Goal: Task Accomplishment & Management: Complete application form

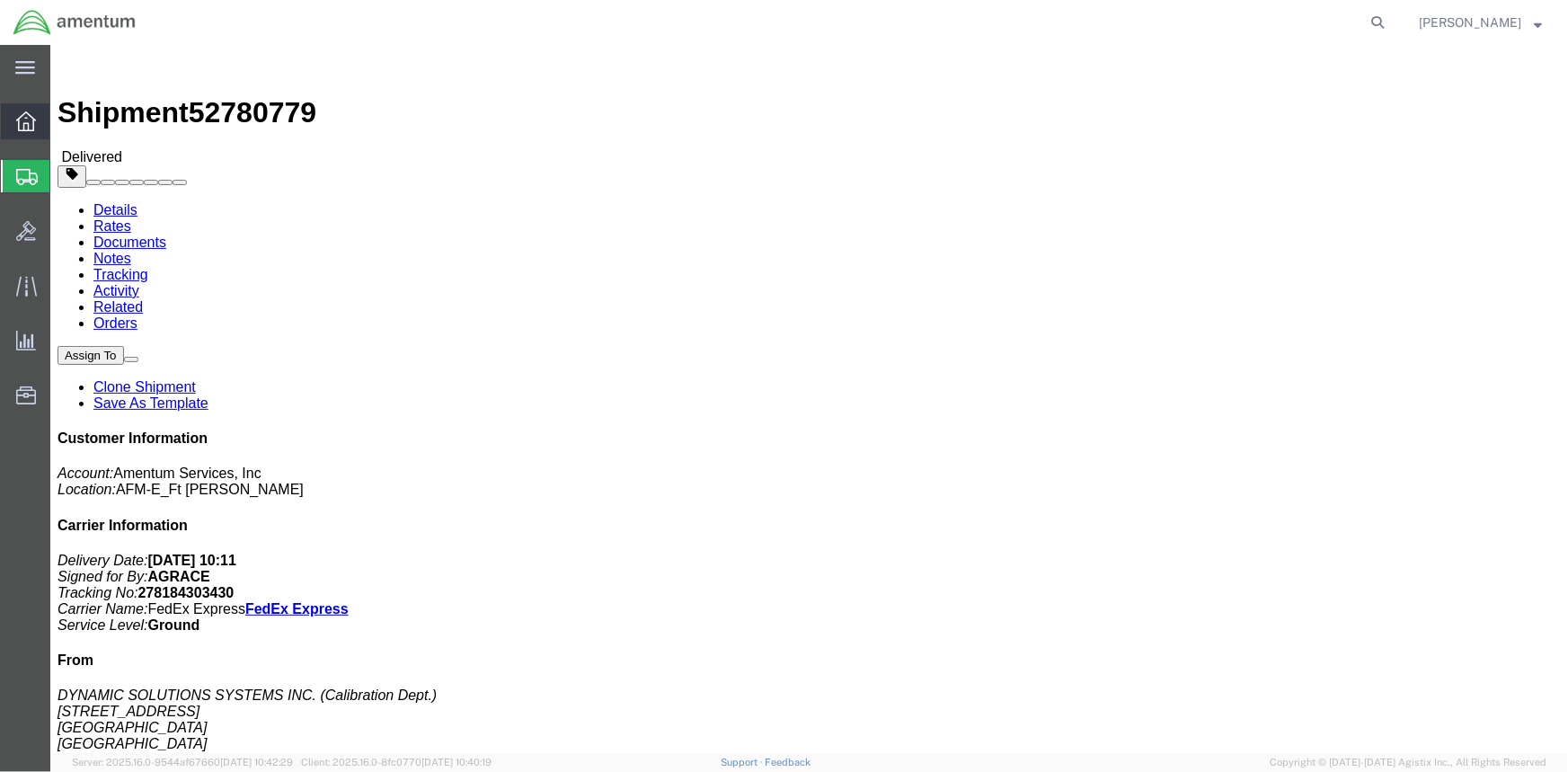
click at [34, 131] on icon at bounding box center [26, 121] width 20 height 20
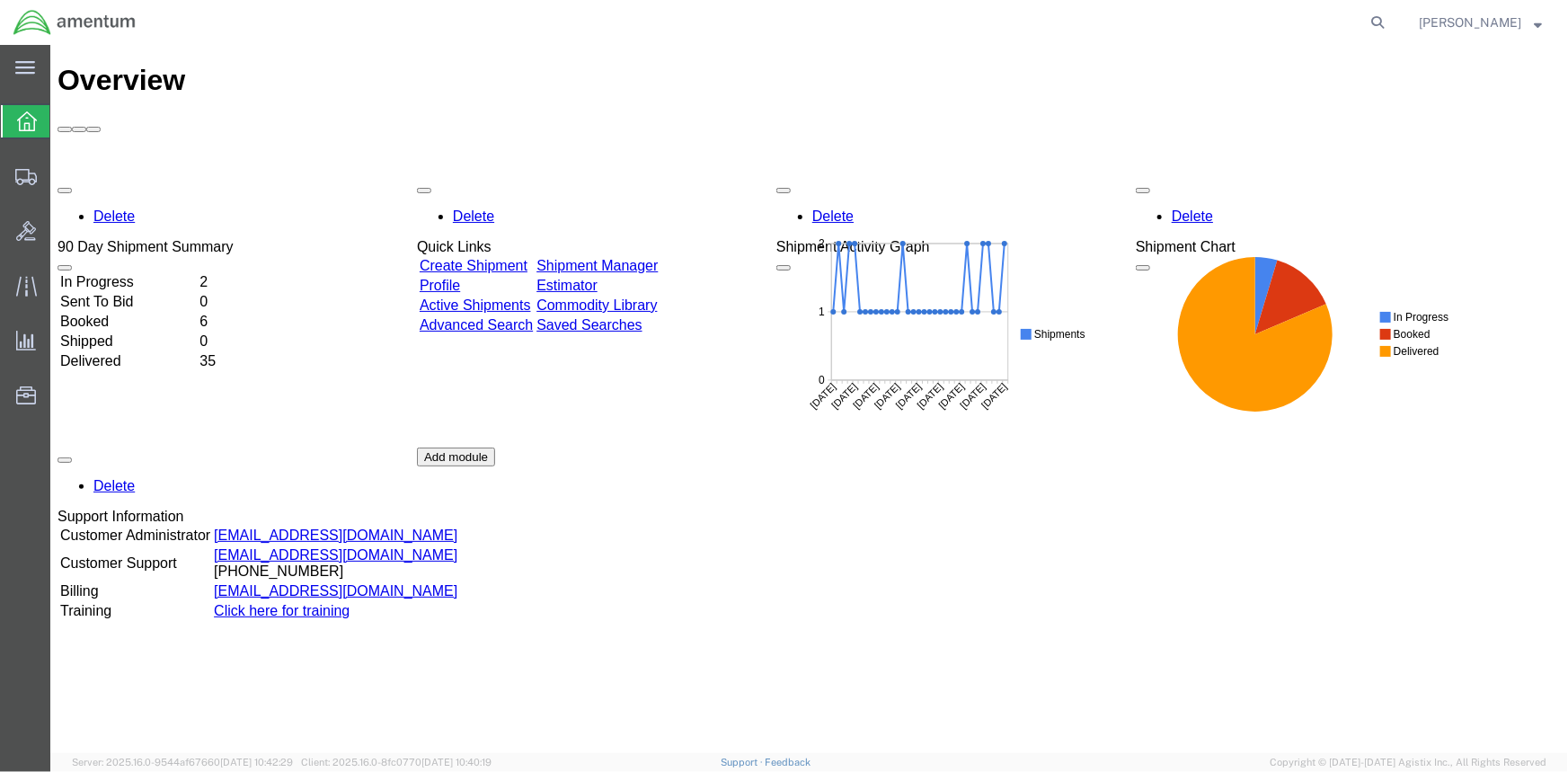
click at [527, 257] on link "Create Shipment" at bounding box center [473, 265] width 108 height 16
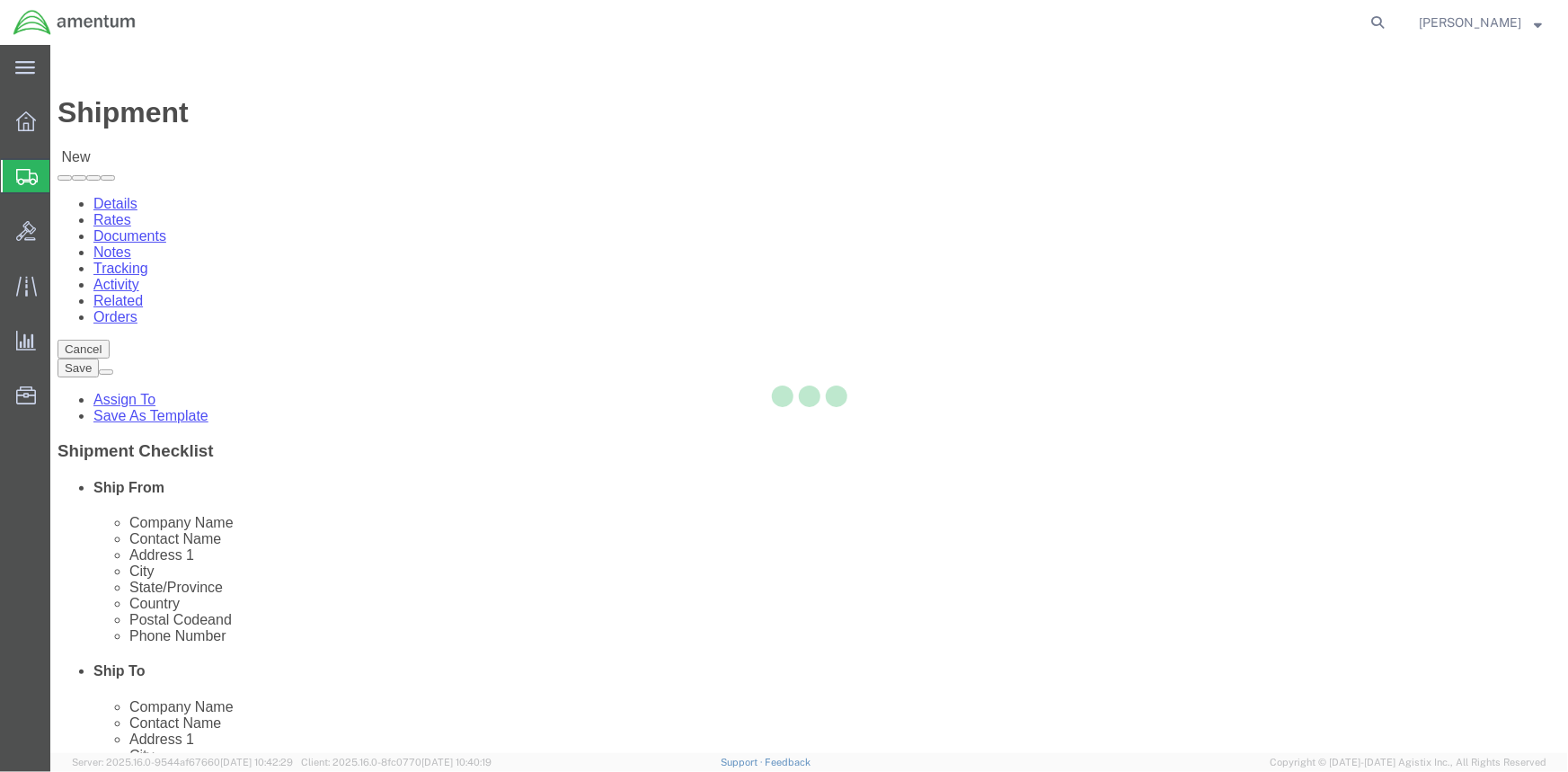
select select
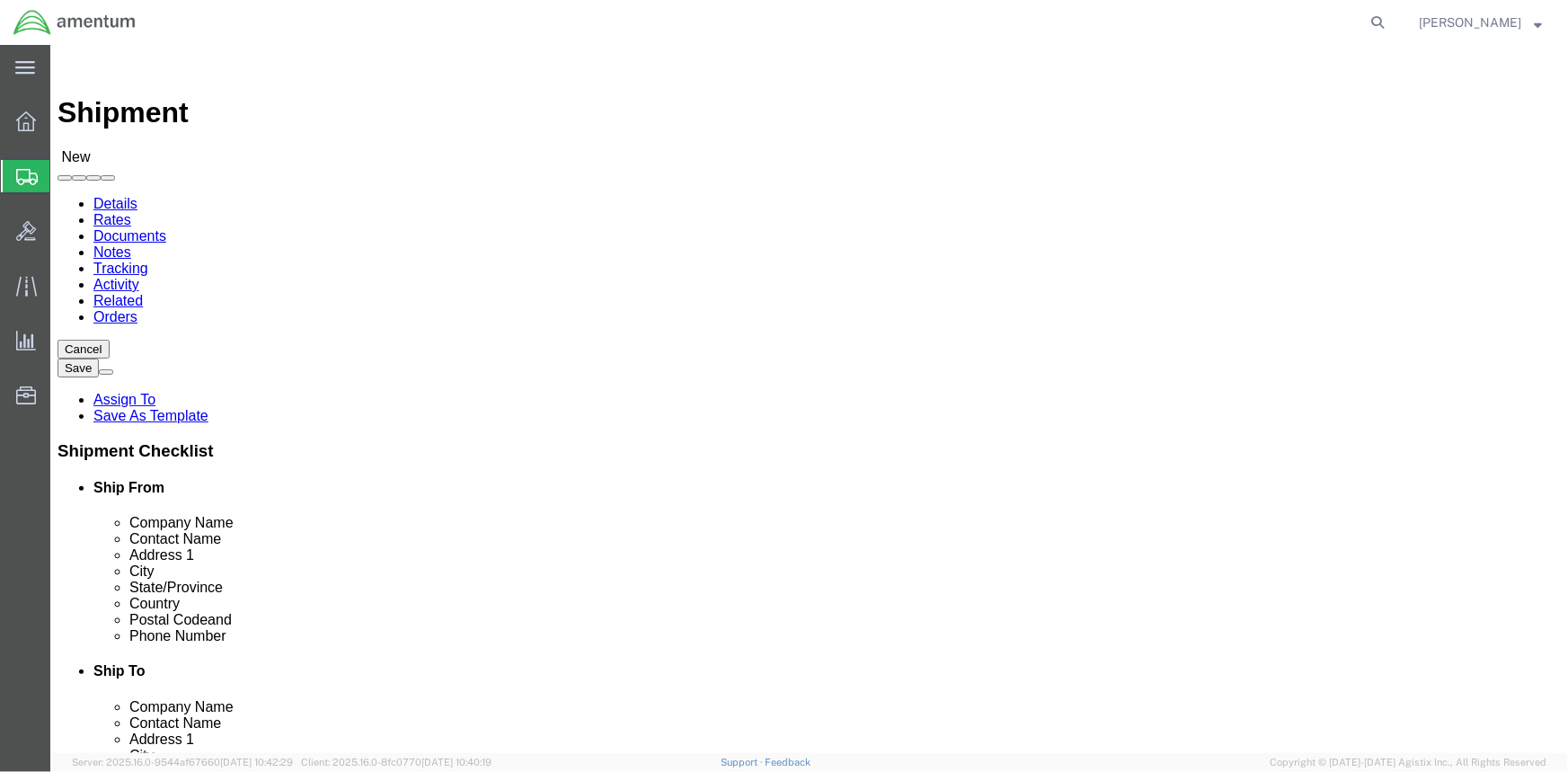
click input "text"
paste input "AOAP Laboratory"
type input "AOAP Laboratory"
click input "text"
paste input "ATTN: [PERSON_NAME]"
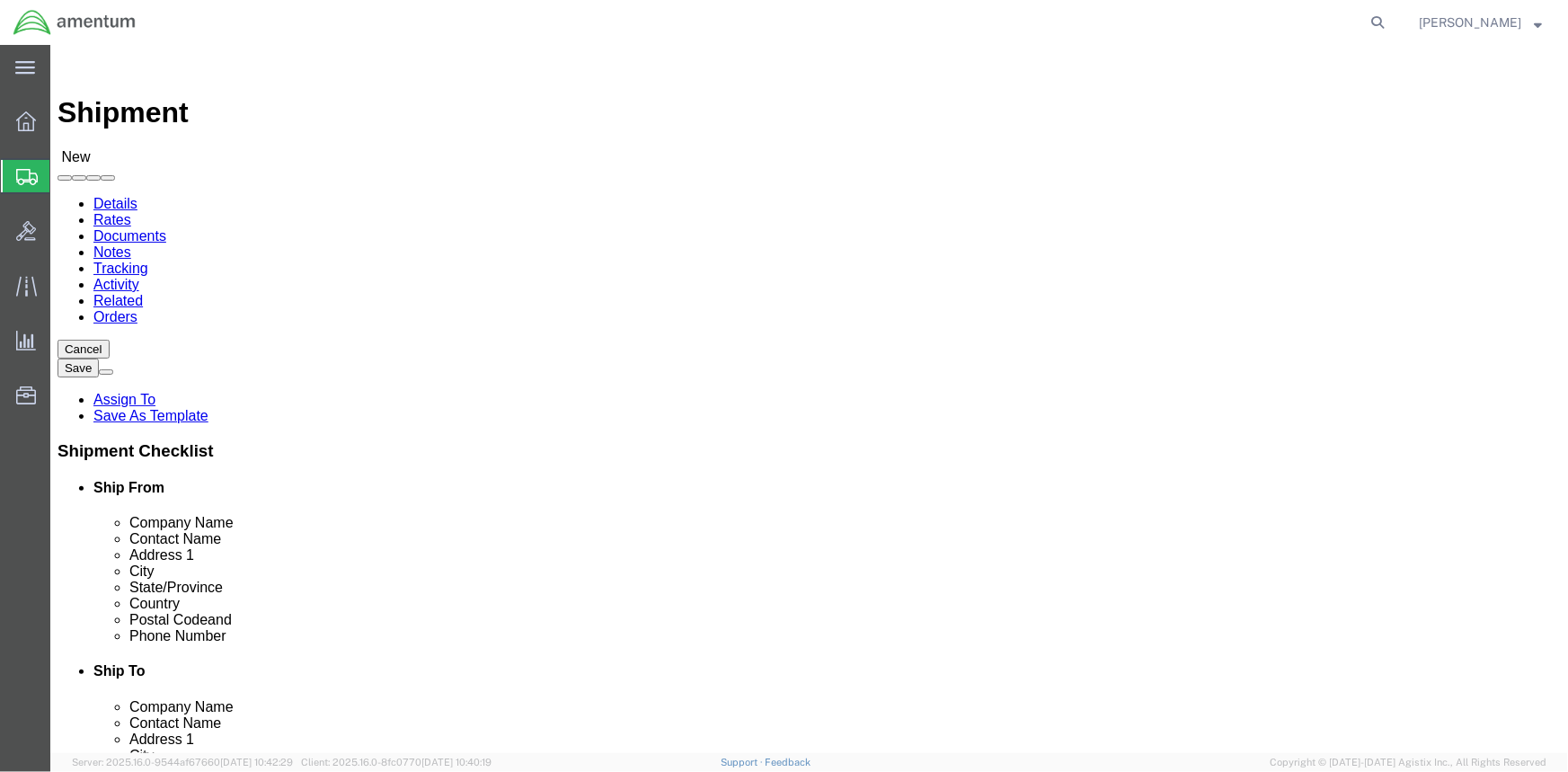
type input "ATTN: [PERSON_NAME]"
click input "text"
paste input "BLDG [STREET_ADDRESS]"
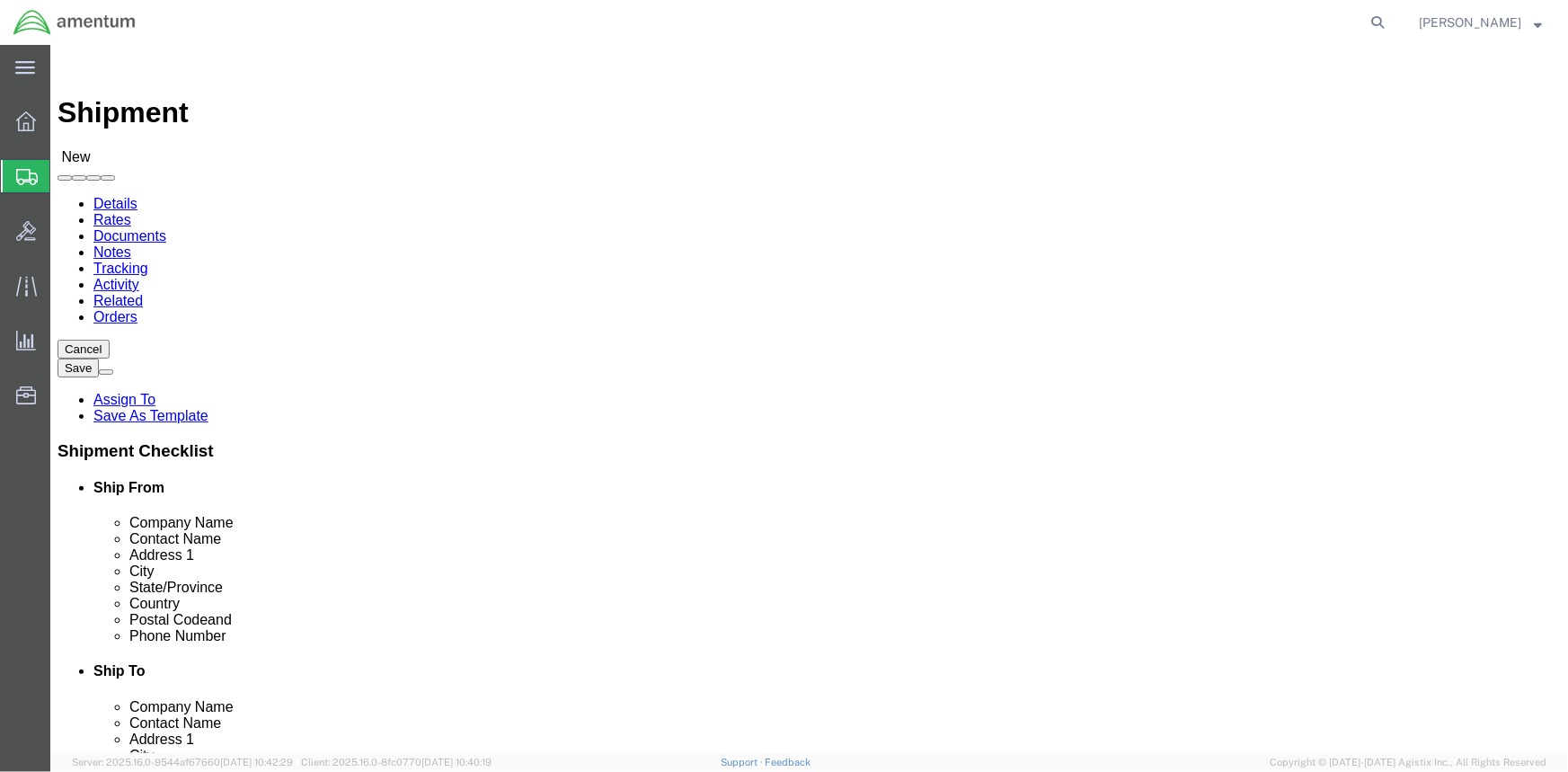
type input "BLDG [STREET_ADDRESS]"
select select
click input "text"
paste input "Redstone Arsenal"
type input "Redstone Arsenal"
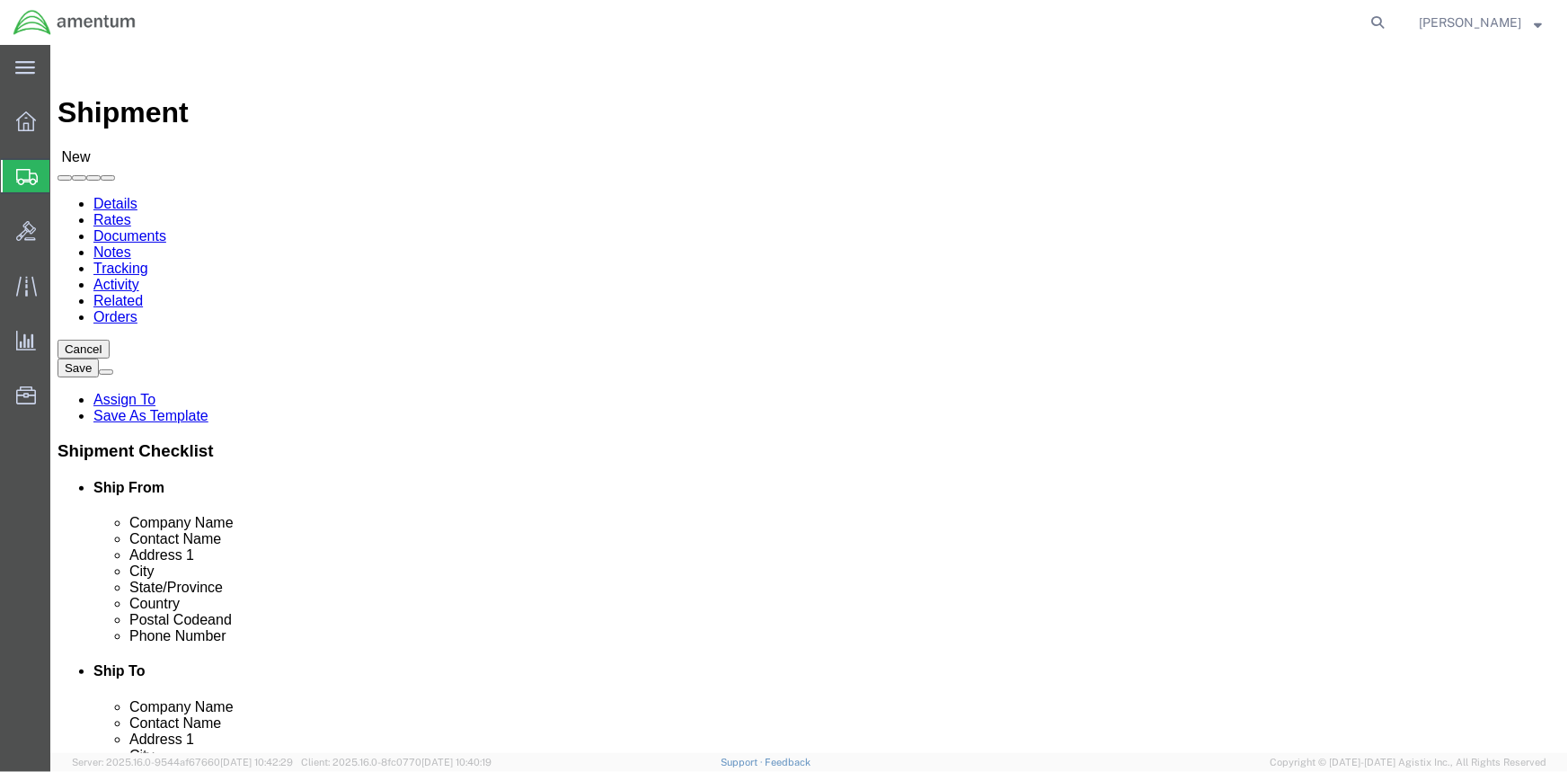
click p "- AFMD, DODAAC W80Q8H/W56KSW - (ATTN: Mr. [PERSON_NAME]) BLDG 3780 MAINTENANCE …"
select select
type input "AFMD, DODAAC W80Q8H/W56KSW"
type input "ATTN: Mr. [PERSON_NAME]"
type input "BLDG 3780 MAINTENANCE ROW"
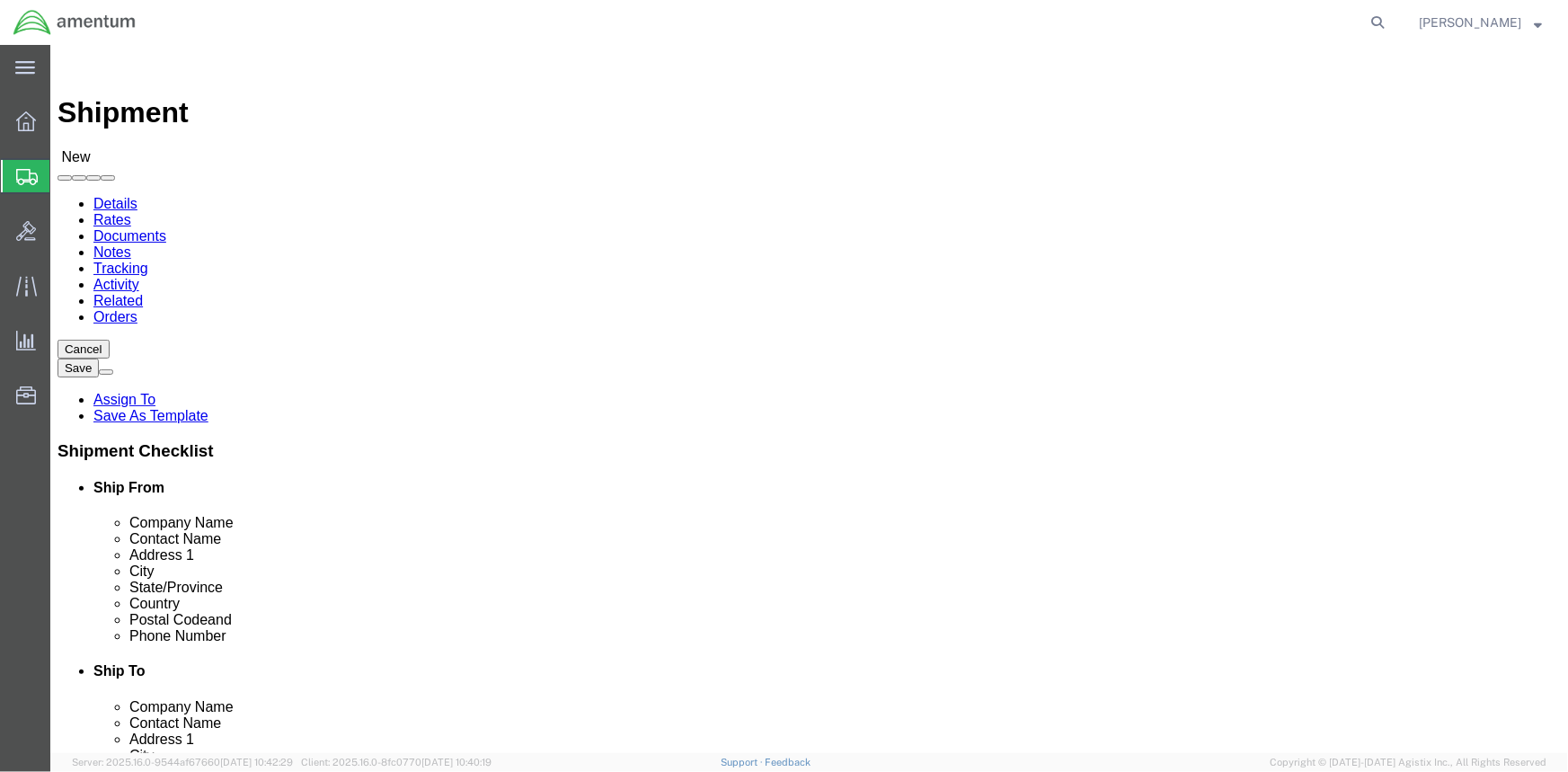
type input "PRODUCTION CONTROL"
type input "REDSTONE ARSENAL"
type input "35898"
select select "AL"
type input "REDSTONE ARSENAL"
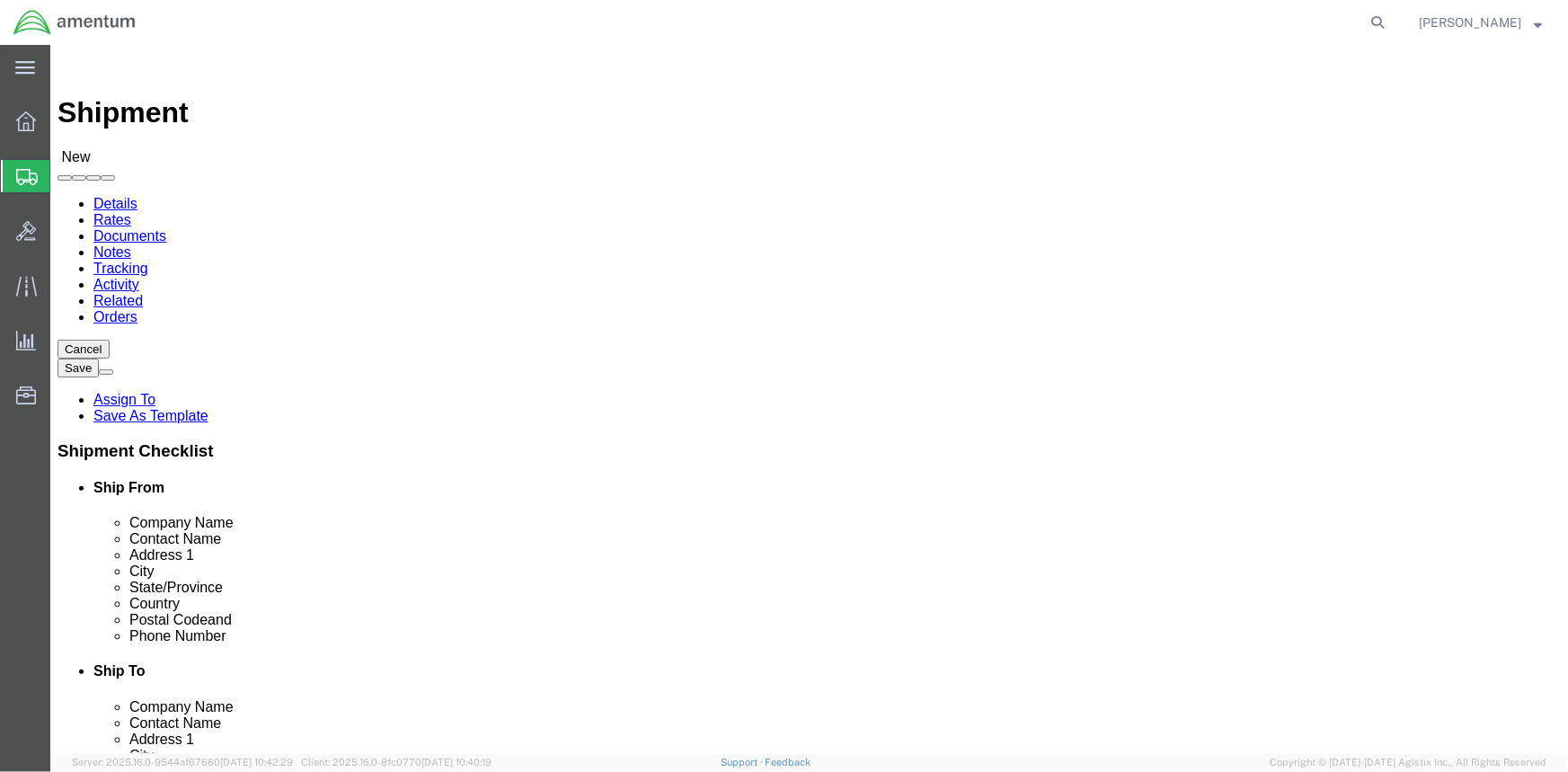
select select
drag, startPoint x: -11, startPoint y: 319, endPoint x: -180, endPoint y: 315, distance: 169.0
click html "Shipment New Details Rates Documents Notes Tracking Activity Related Orders Can…"
drag, startPoint x: 415, startPoint y: 369, endPoint x: 86, endPoint y: 362, distance: 329.1
click div "Location My Profile Location [PHONE_NUMBER] [PHONE_NUMBER] [PHONE_NUMBER] [PHON…"
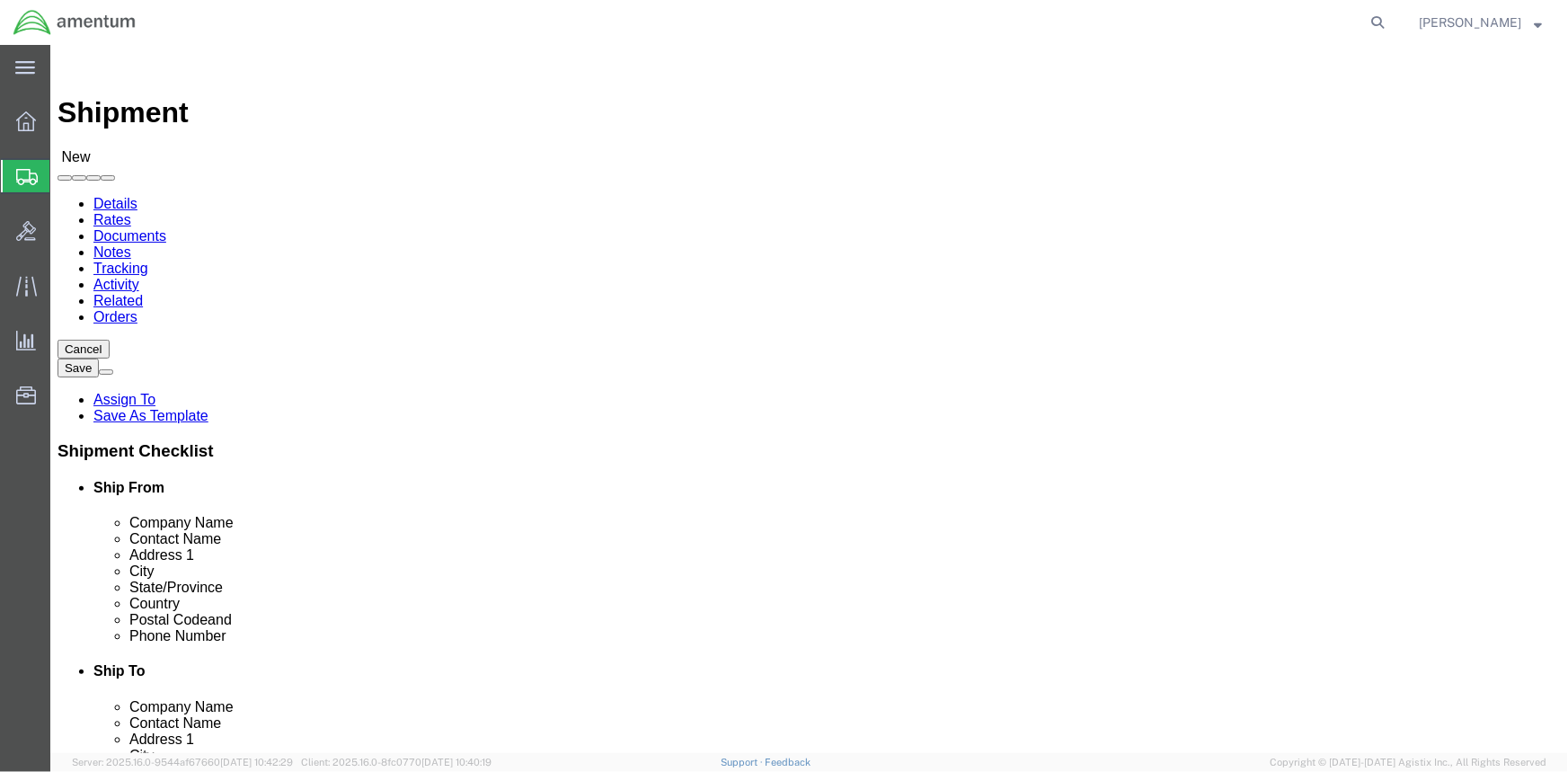
drag, startPoint x: 411, startPoint y: 398, endPoint x: 79, endPoint y: 395, distance: 332.0
click div "Location My Profile Location [PHONE_NUMBER] [PHONE_NUMBER] [PHONE_NUMBER] [PHON…"
select select
drag, startPoint x: 434, startPoint y: 441, endPoint x: 145, endPoint y: 424, distance: 289.5
click div "Location My Profile Location [PHONE_NUMBER] [PHONE_NUMBER] [PHONE_NUMBER] [PHON…"
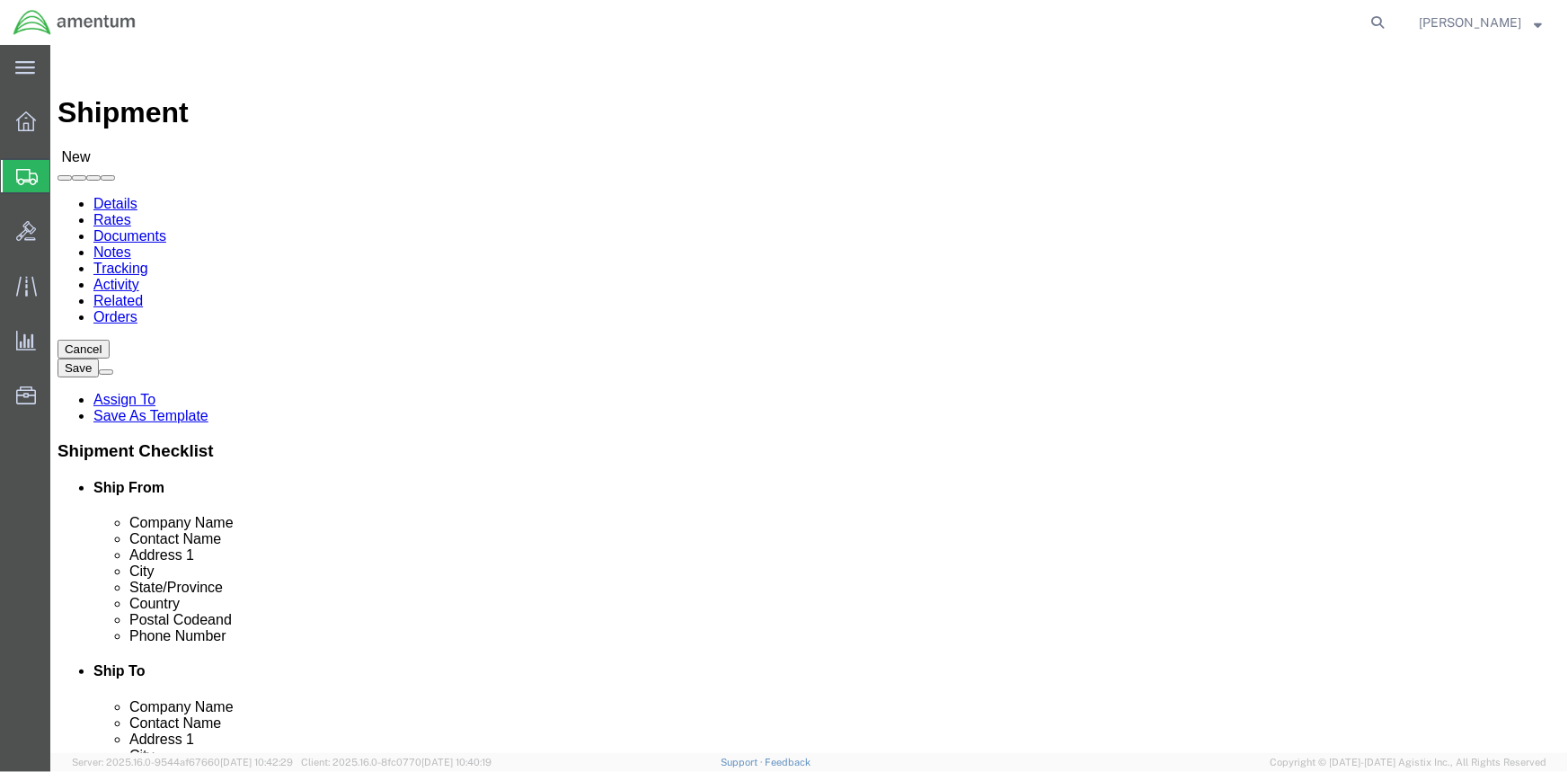
drag, startPoint x: 439, startPoint y: 468, endPoint x: 58, endPoint y: 445, distance: 381.7
click div "Location My Profile Location [PHONE_NUMBER] [PHONE_NUMBER] [PHONE_NUMBER] [PHON…"
click input "text"
select select
click input "text"
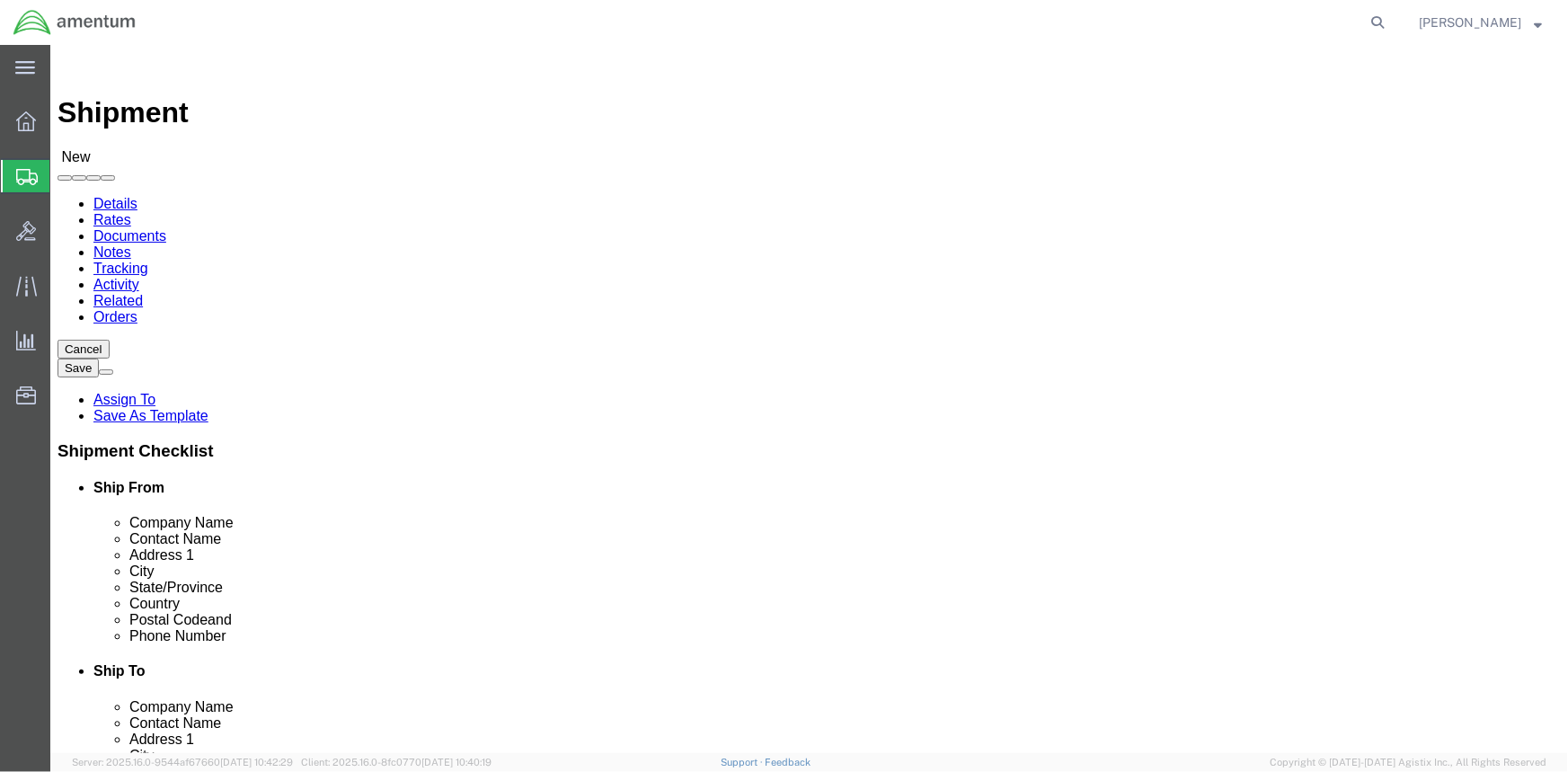
click input "text"
type input "a"
type input "AMENTUM"
click div "Shipment Information Package Information Special Services"
click input "text"
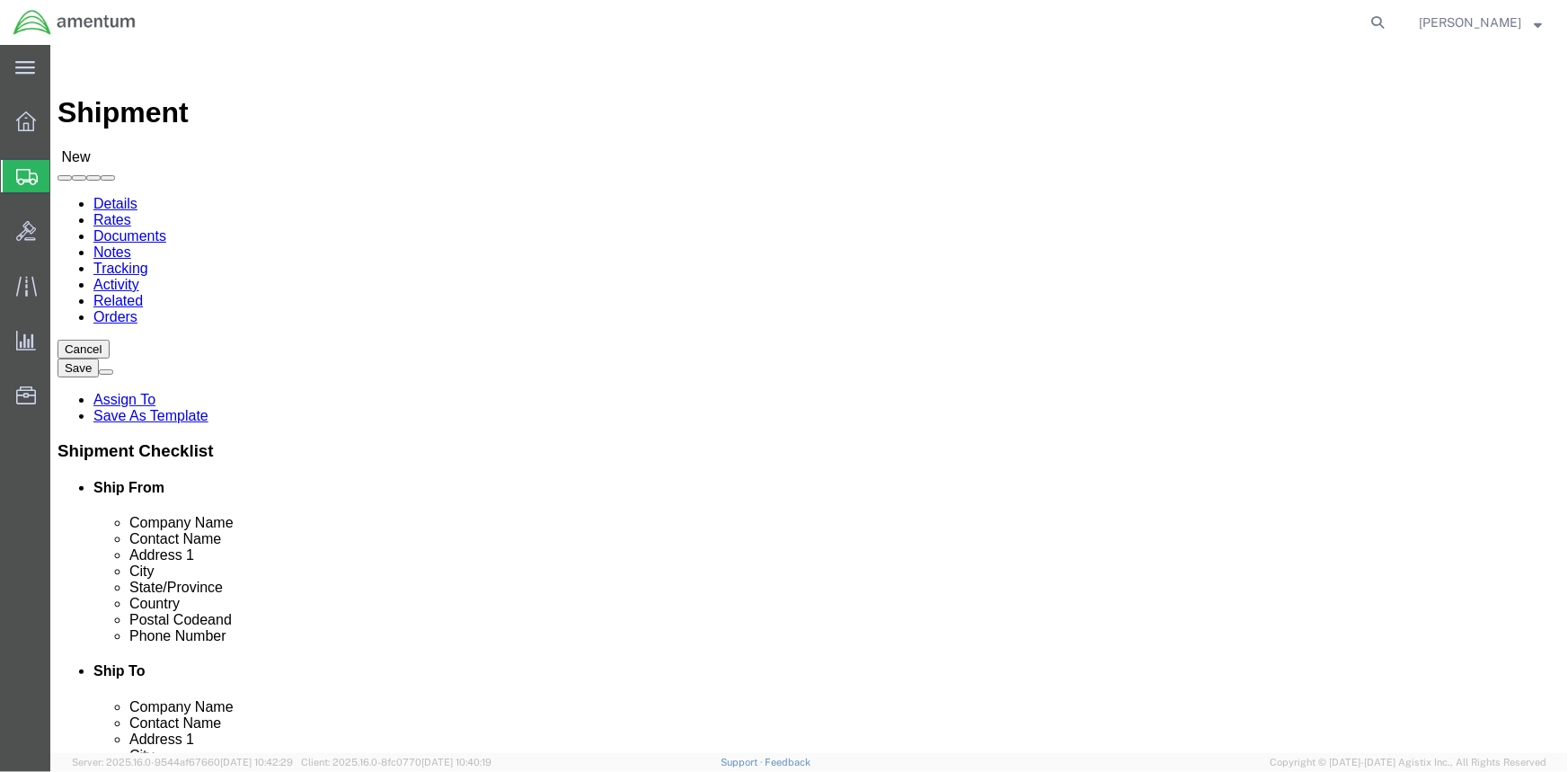
type input "[PERSON_NAME]"
type input "BLDG P-[STREET_ADDRESS][PERSON_NAME]"
select select
type input "[GEOGRAPHIC_DATA][PERSON_NAME]"
select select
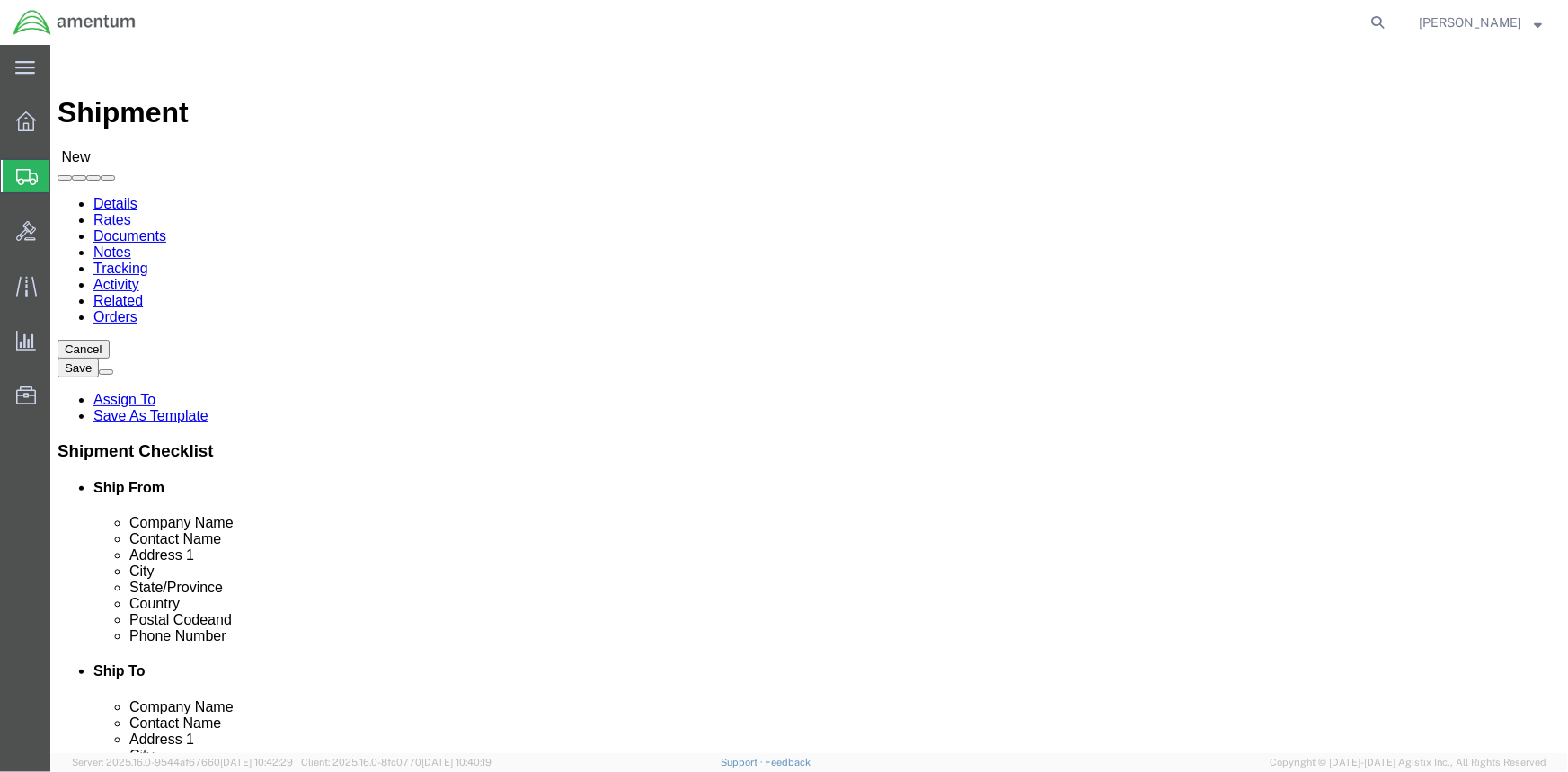
click div "Shipment Information Package Information Special Services"
type input "NORTH"
select select
select select "NC"
click input "35898"
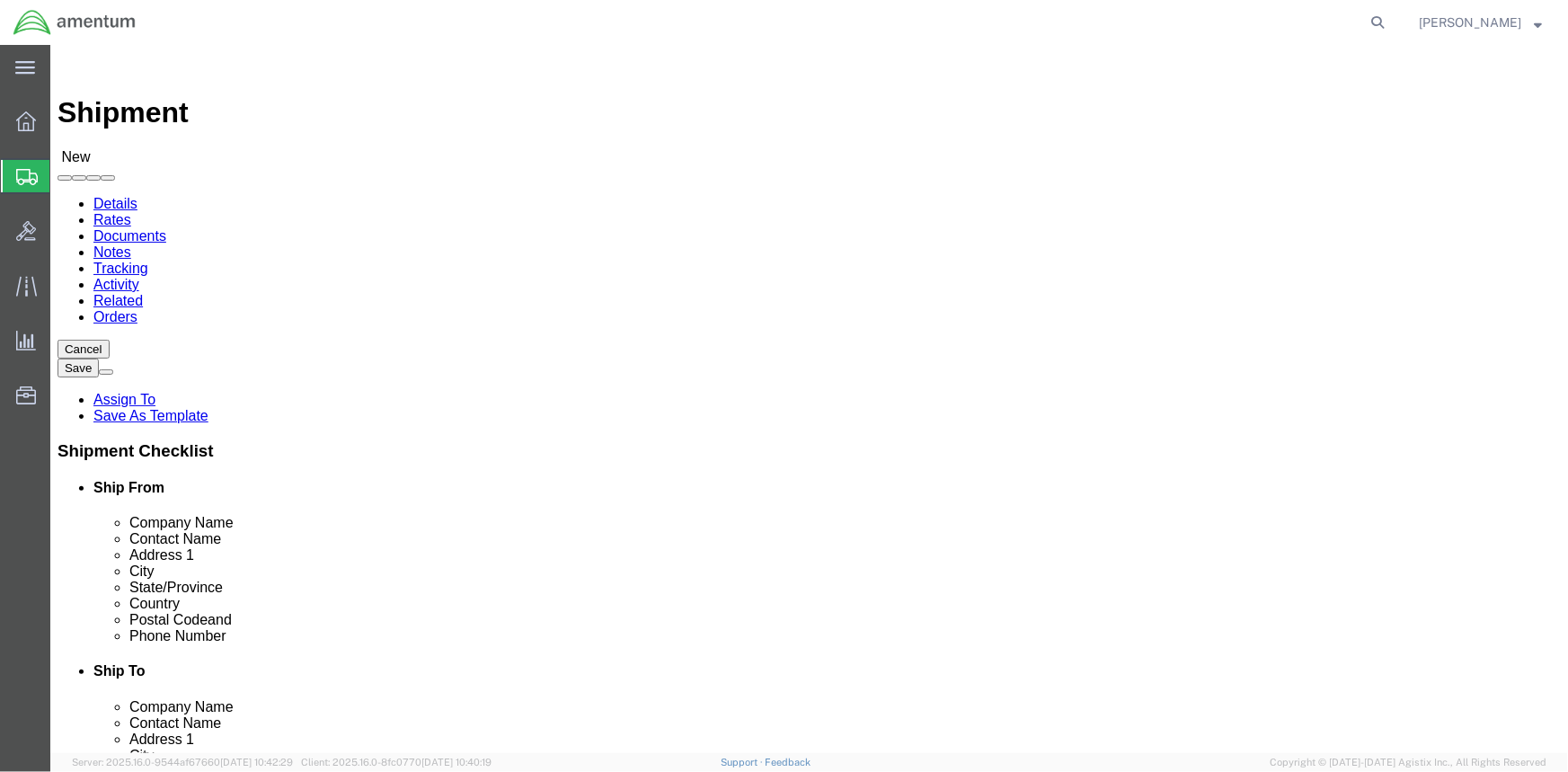
type input "3"
type input "28310"
select select
click input "text"
type input "[PERSON_NAME] AAF"
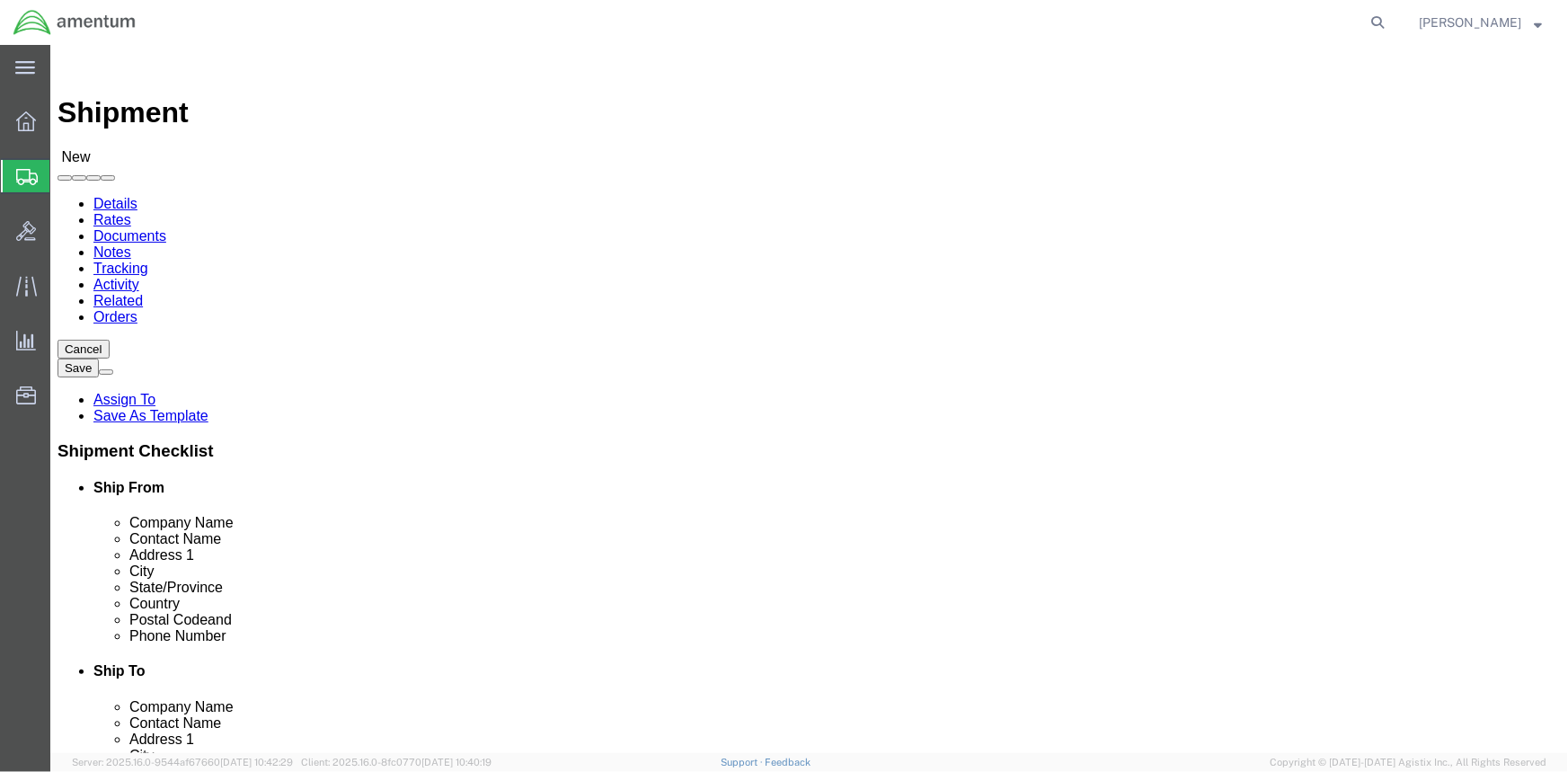
click input "text"
paste input "[PHONE_NUMBER]"
type input "[PHONE_NUMBER]"
click input "text"
click span
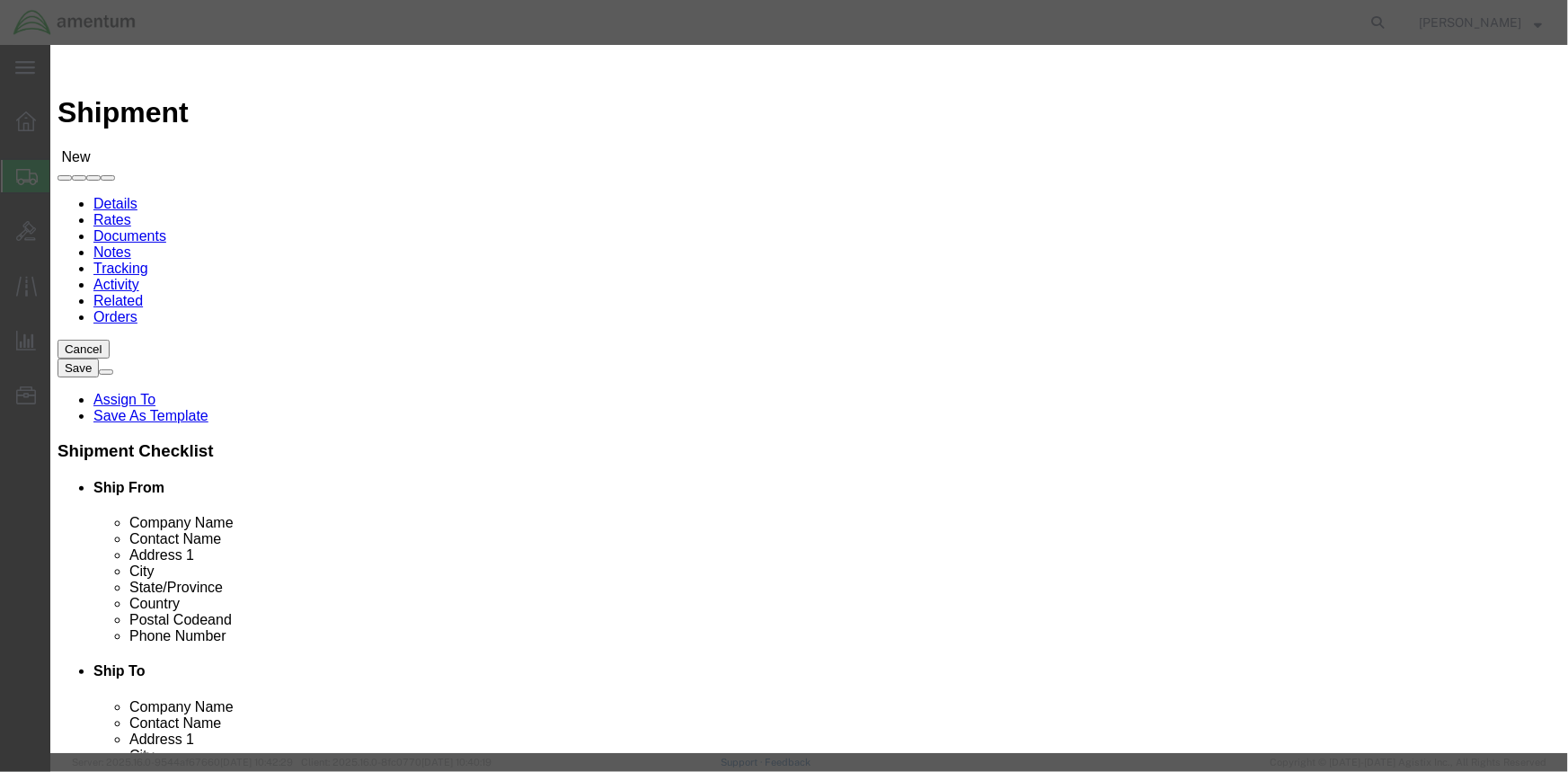
click input "checkbox"
checkbox input "true"
click button "Save"
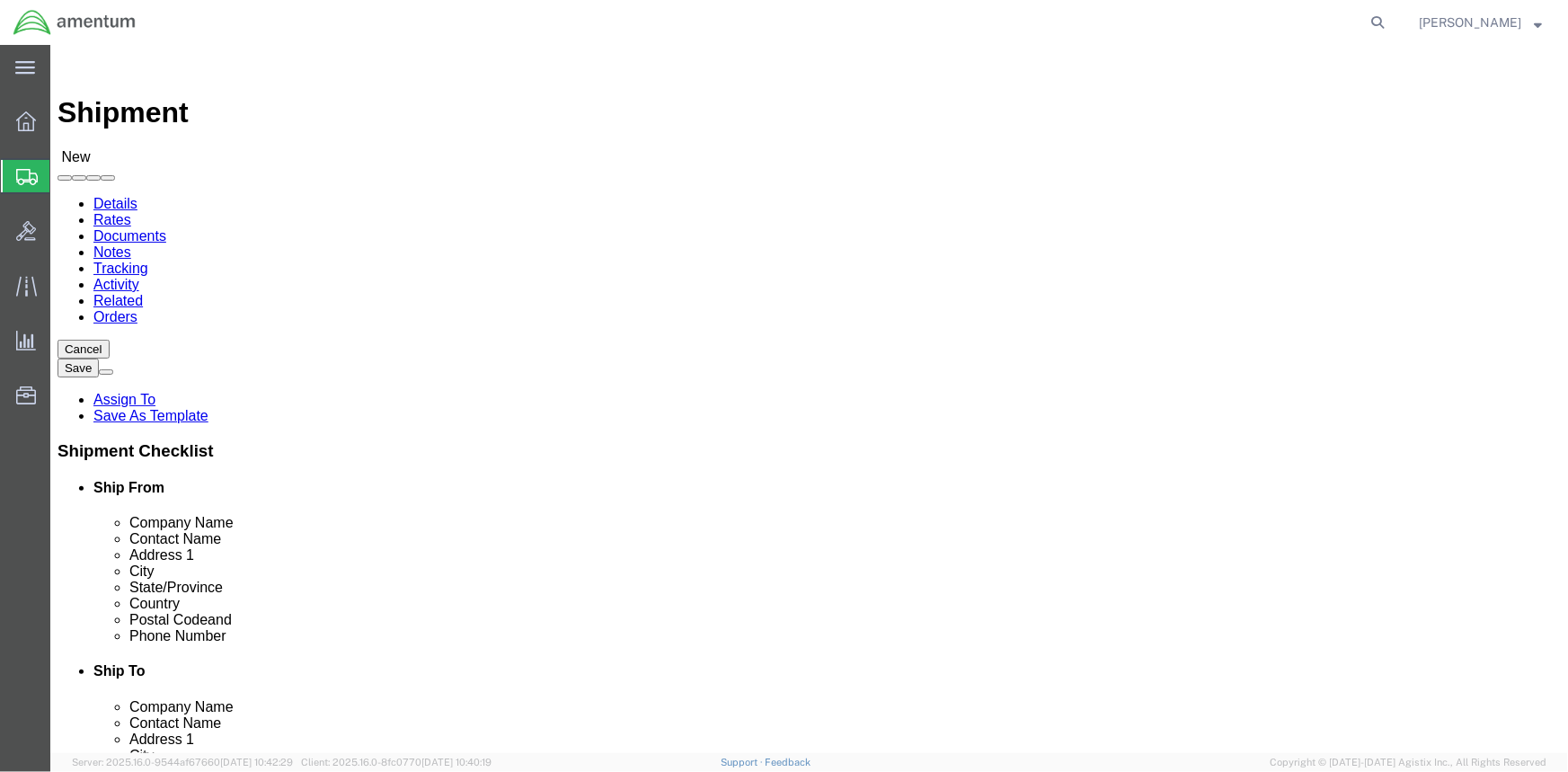
click input "text"
paste input "AOAP Laboratory"
type input "AOAP Laboratory"
click input "text"
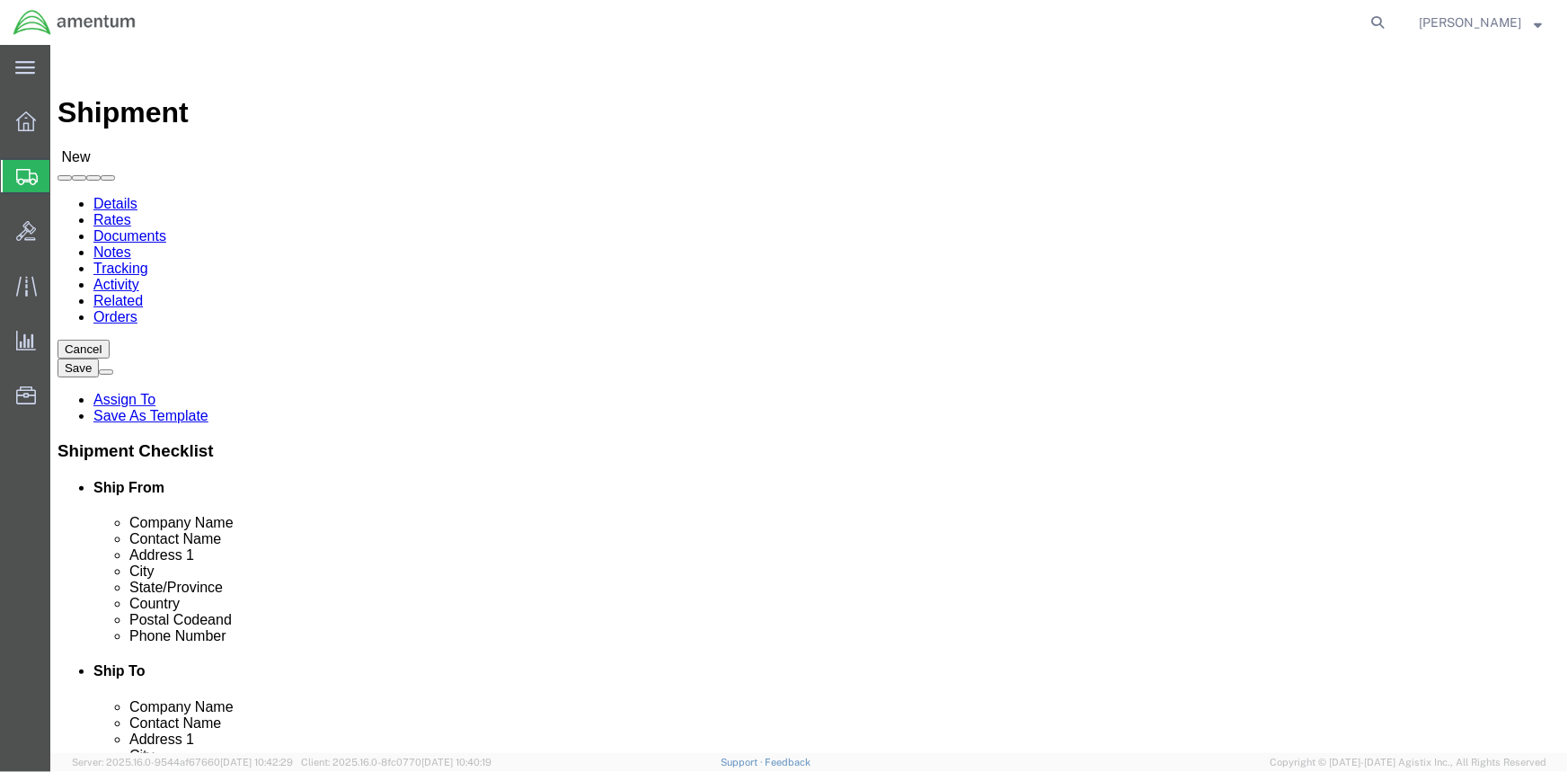
paste input "ATTN: [PERSON_NAME]"
type input "ATTN: [PERSON_NAME]"
click input "text"
paste input "BLDG [STREET_ADDRESS]"
type input "BLDG [STREET_ADDRESS]"
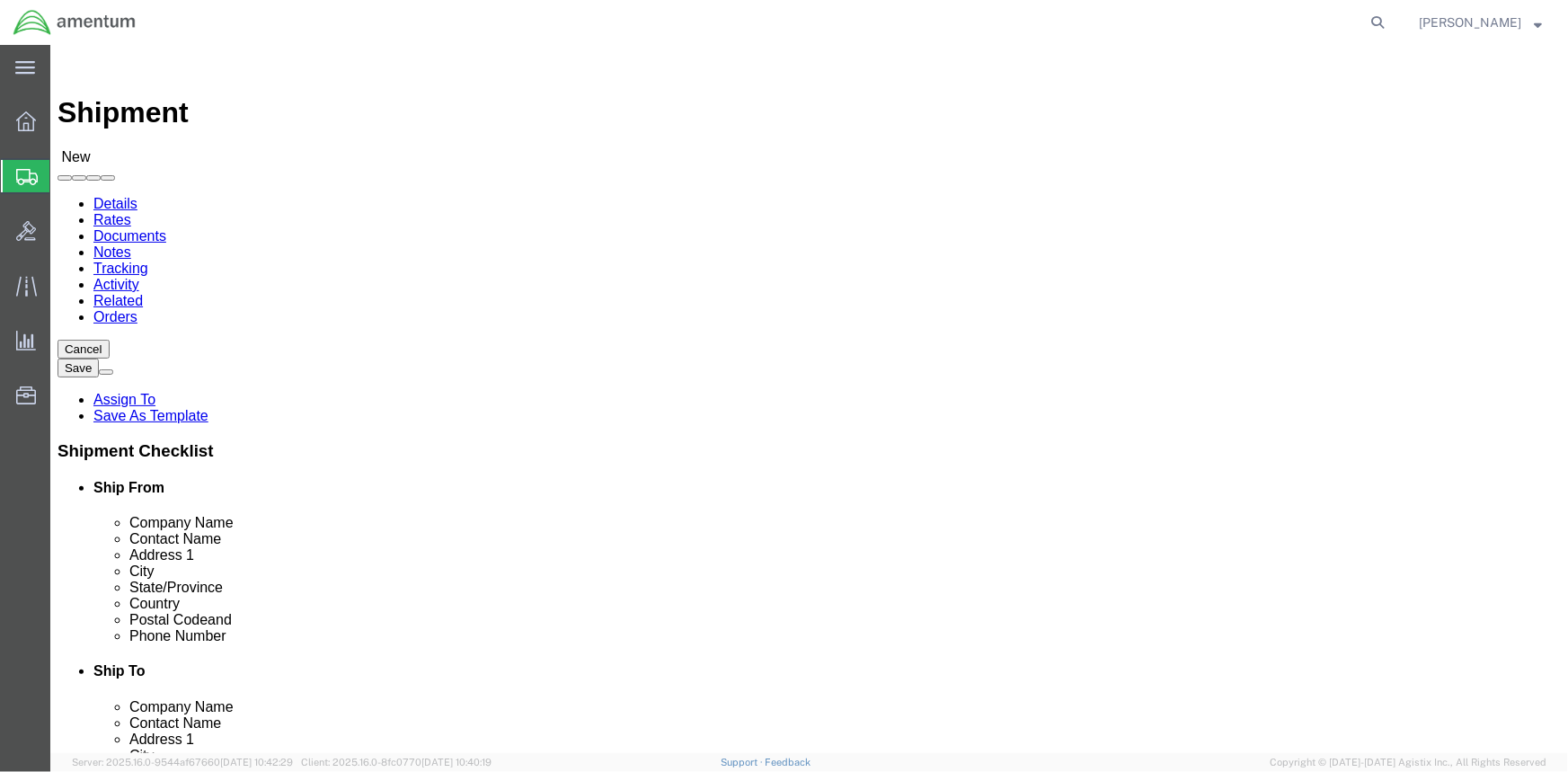
select select
click input "text"
paste input "Redstone Arsenal"
type input "Redstone Arsenal"
select select
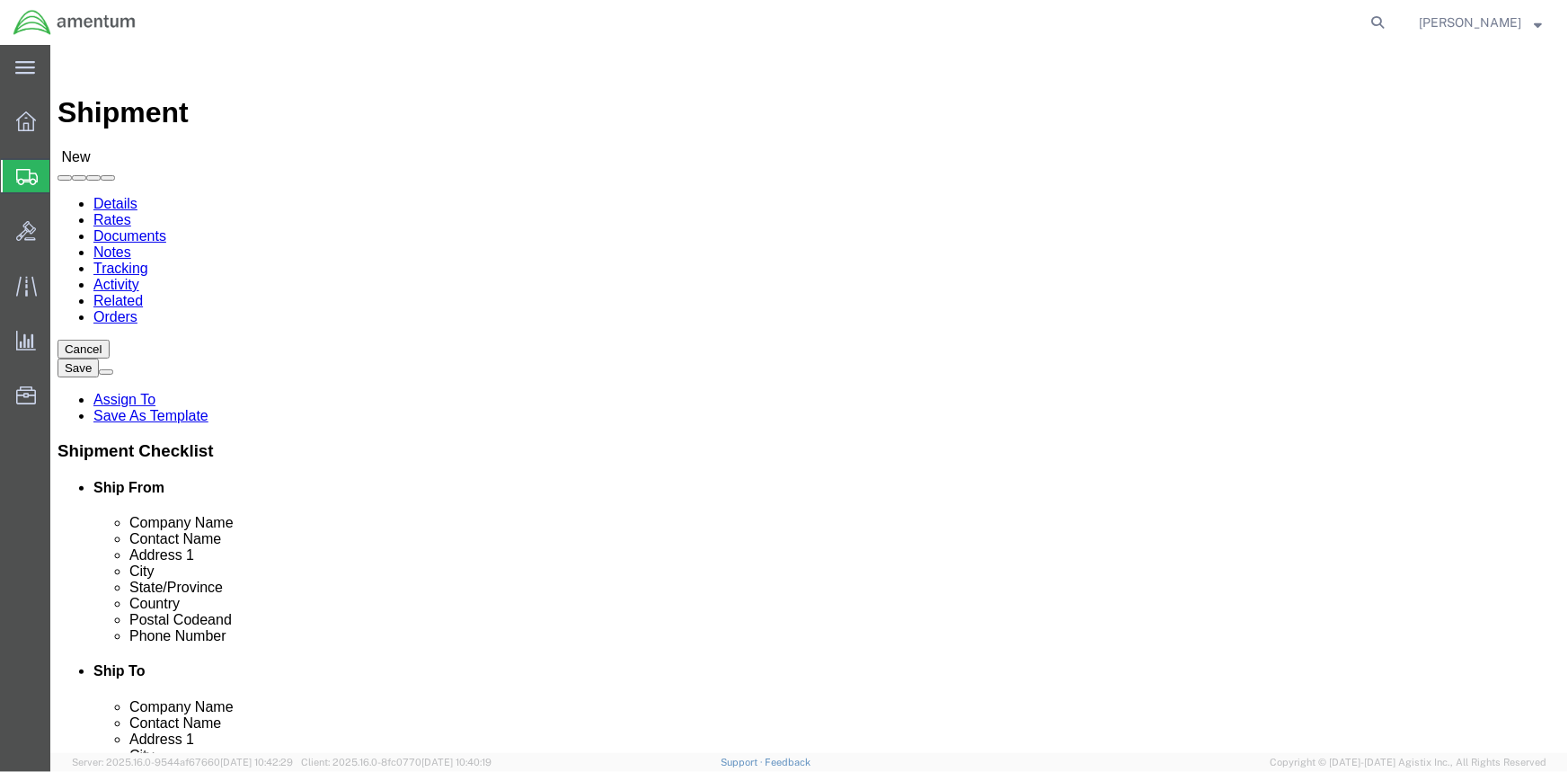
click div "Shipment Information Package Information Special Services"
type input "ala"
select select
select select "AL"
click input "Postal Code"
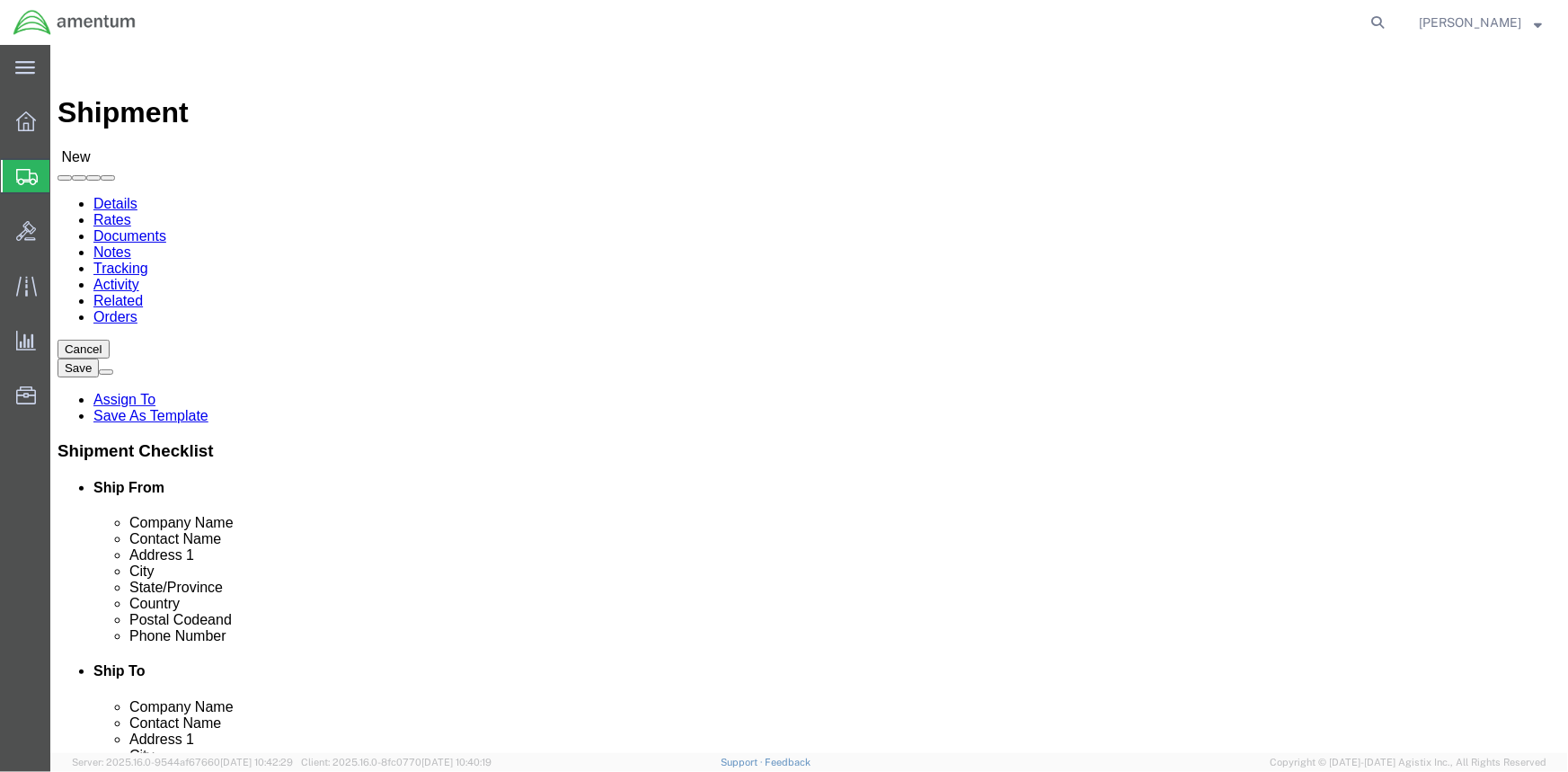
type input "359898"
select select
click input "text"
paste input "[PHONE_NUMBER]"
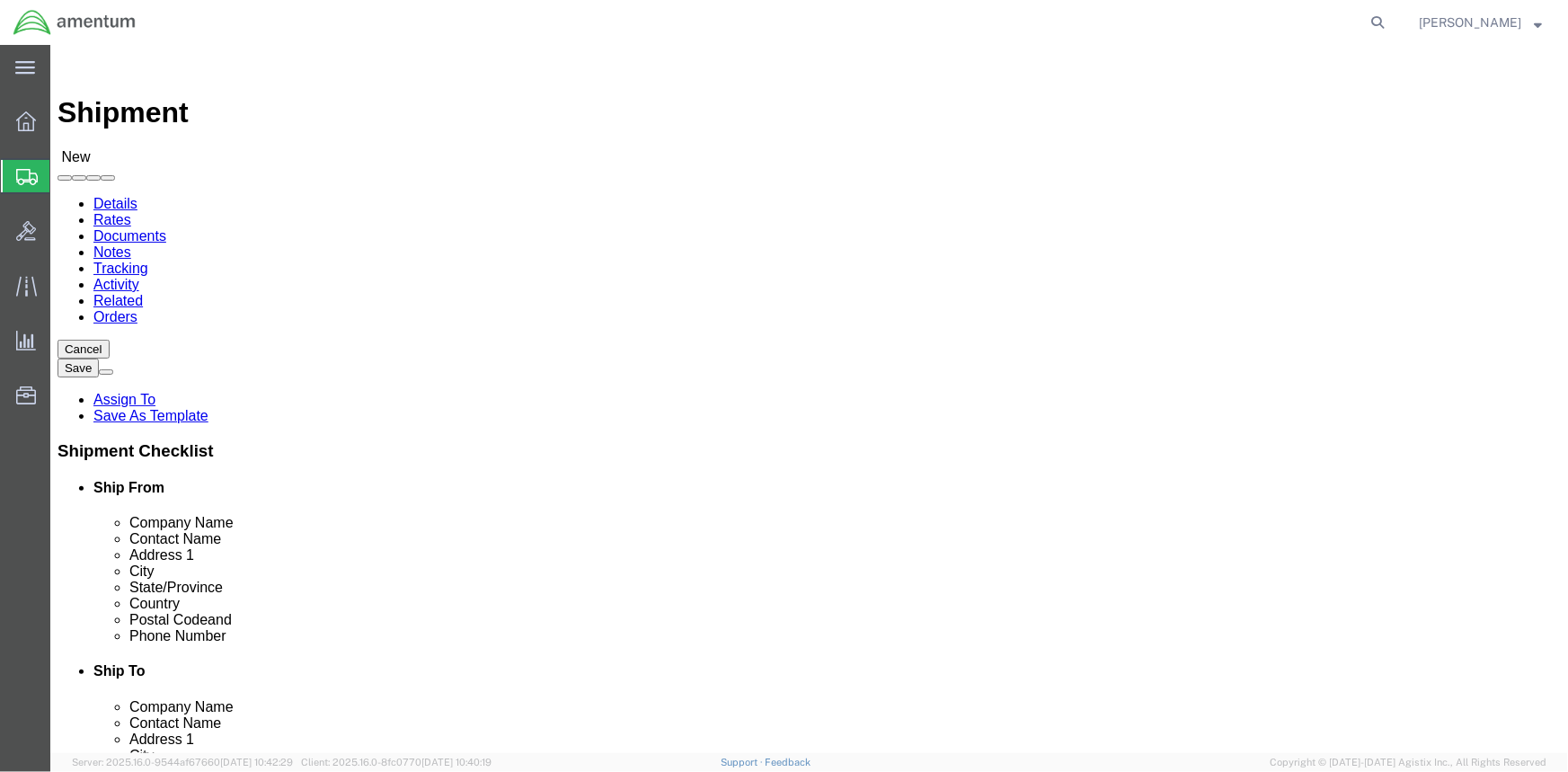
type input "[PHONE_NUMBER]"
click span
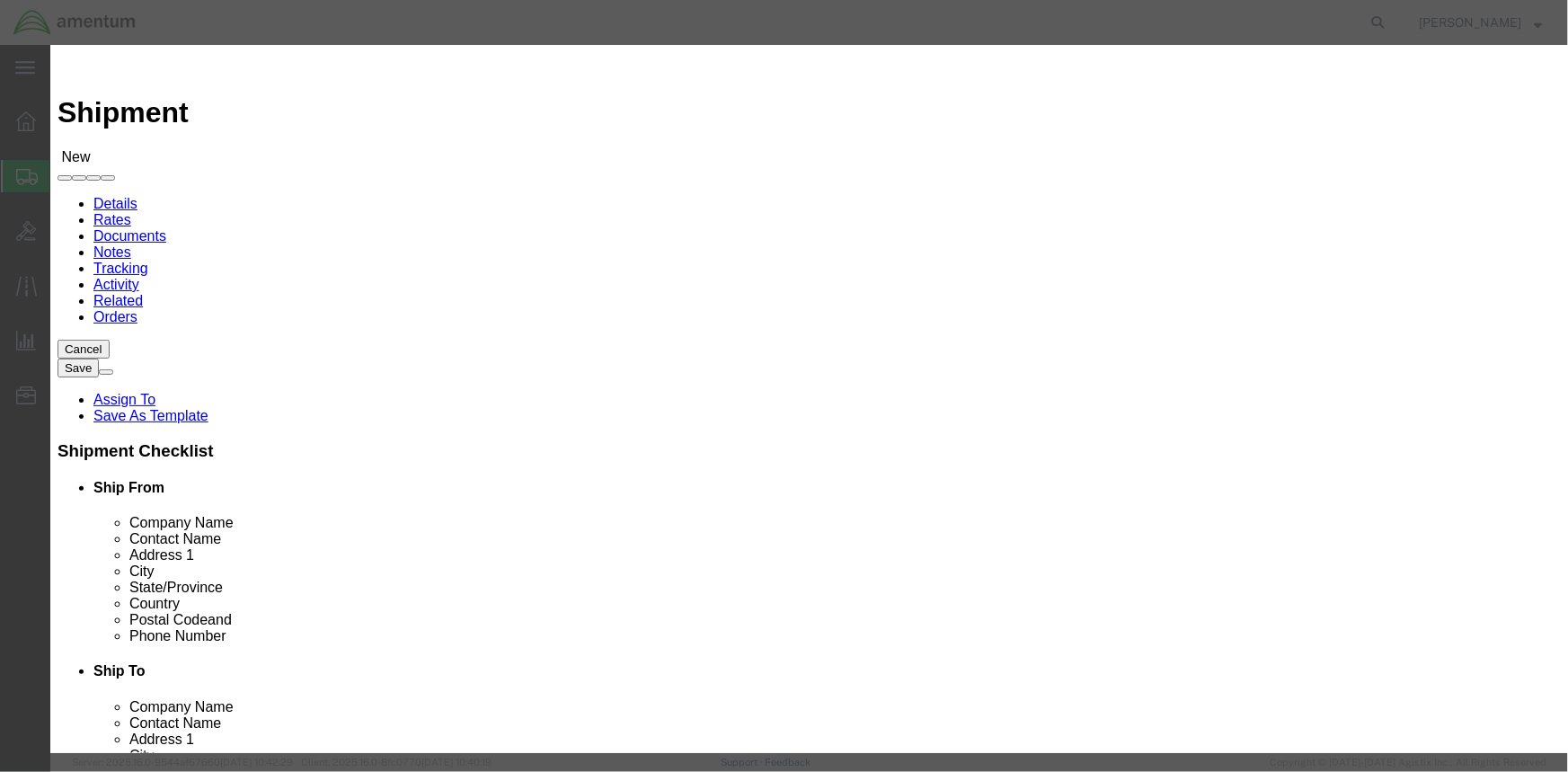
click input "checkbox"
checkbox input "true"
click button "Save"
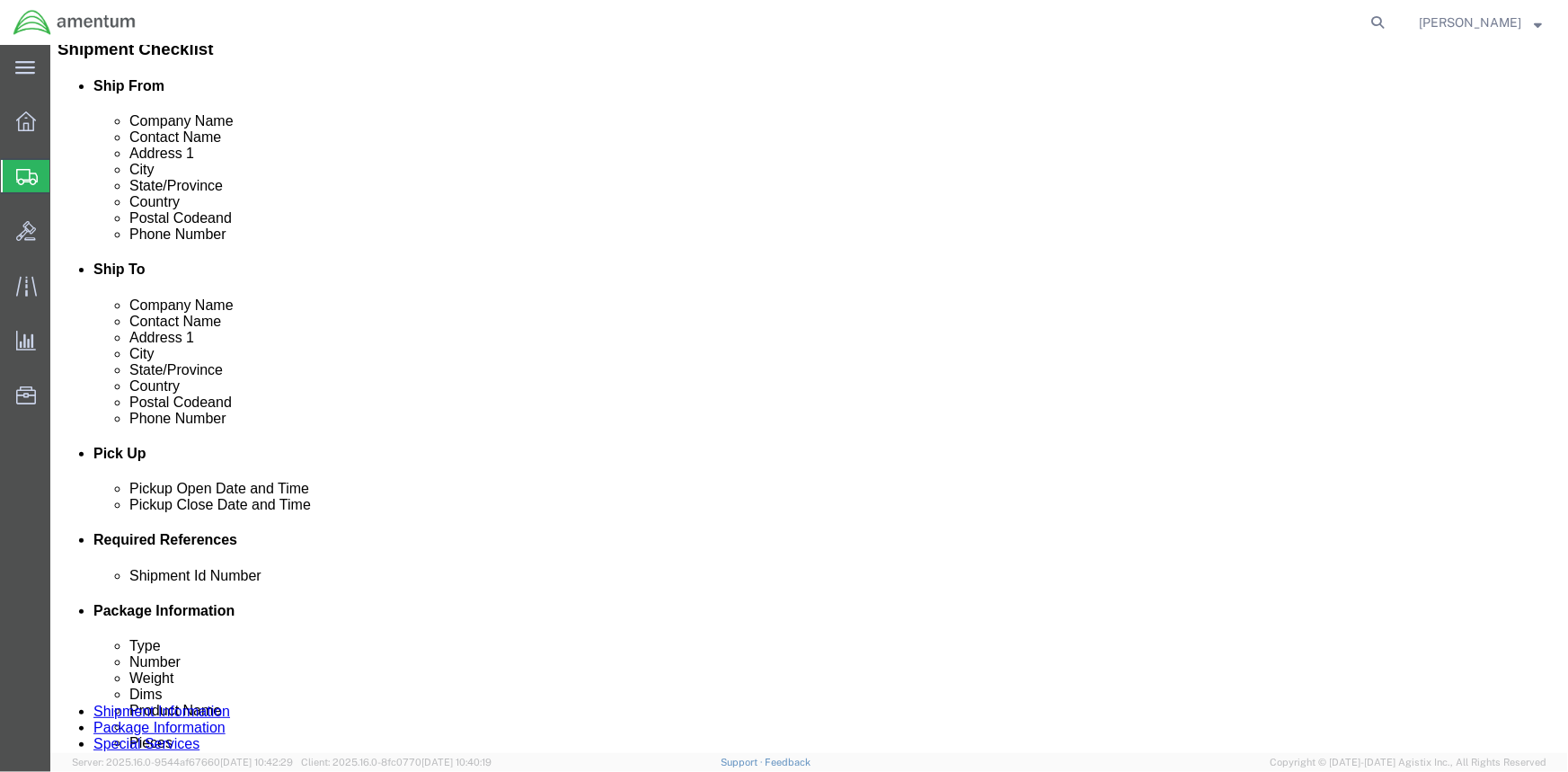
scroll to position [408, 0]
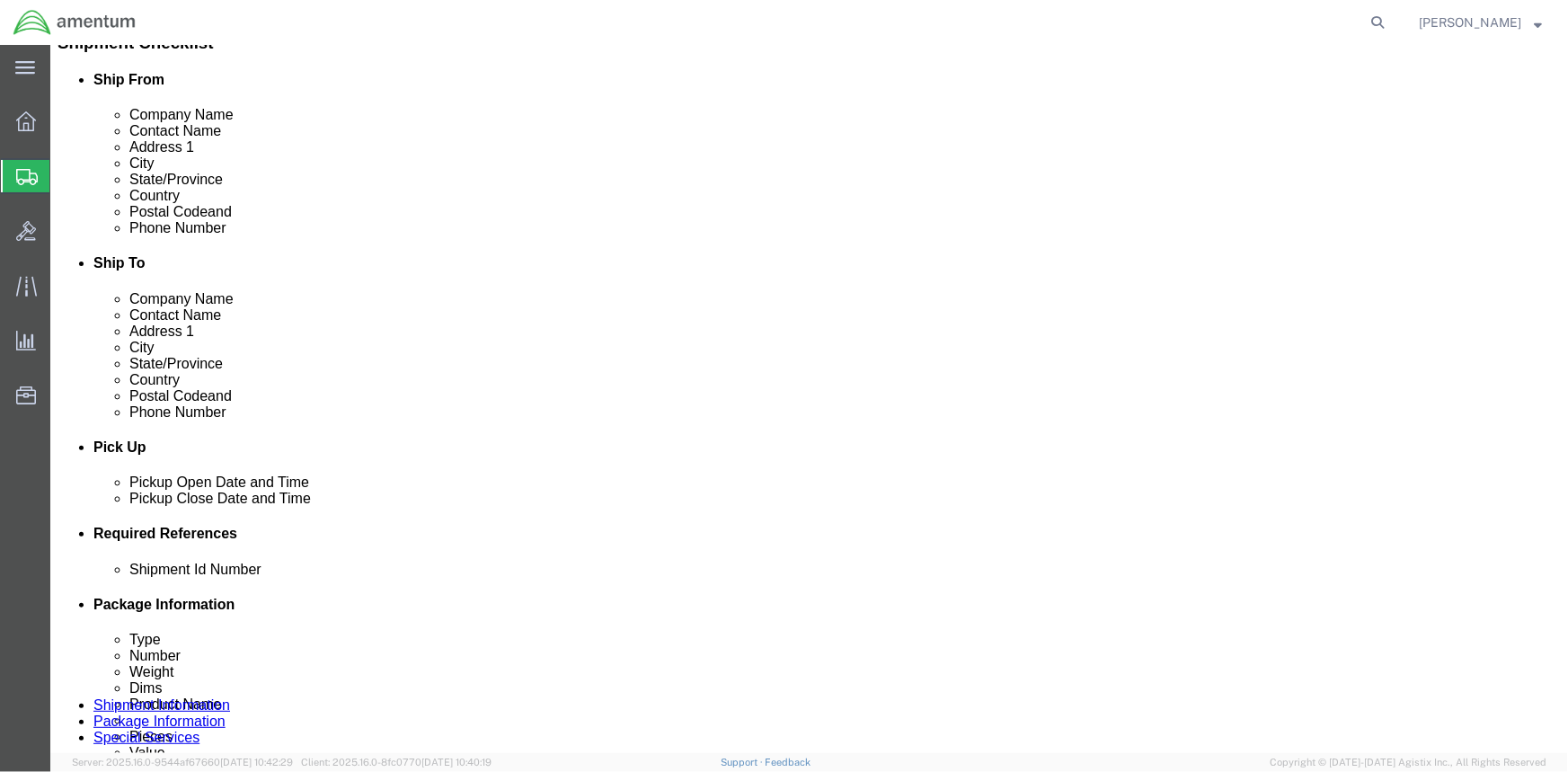
click div
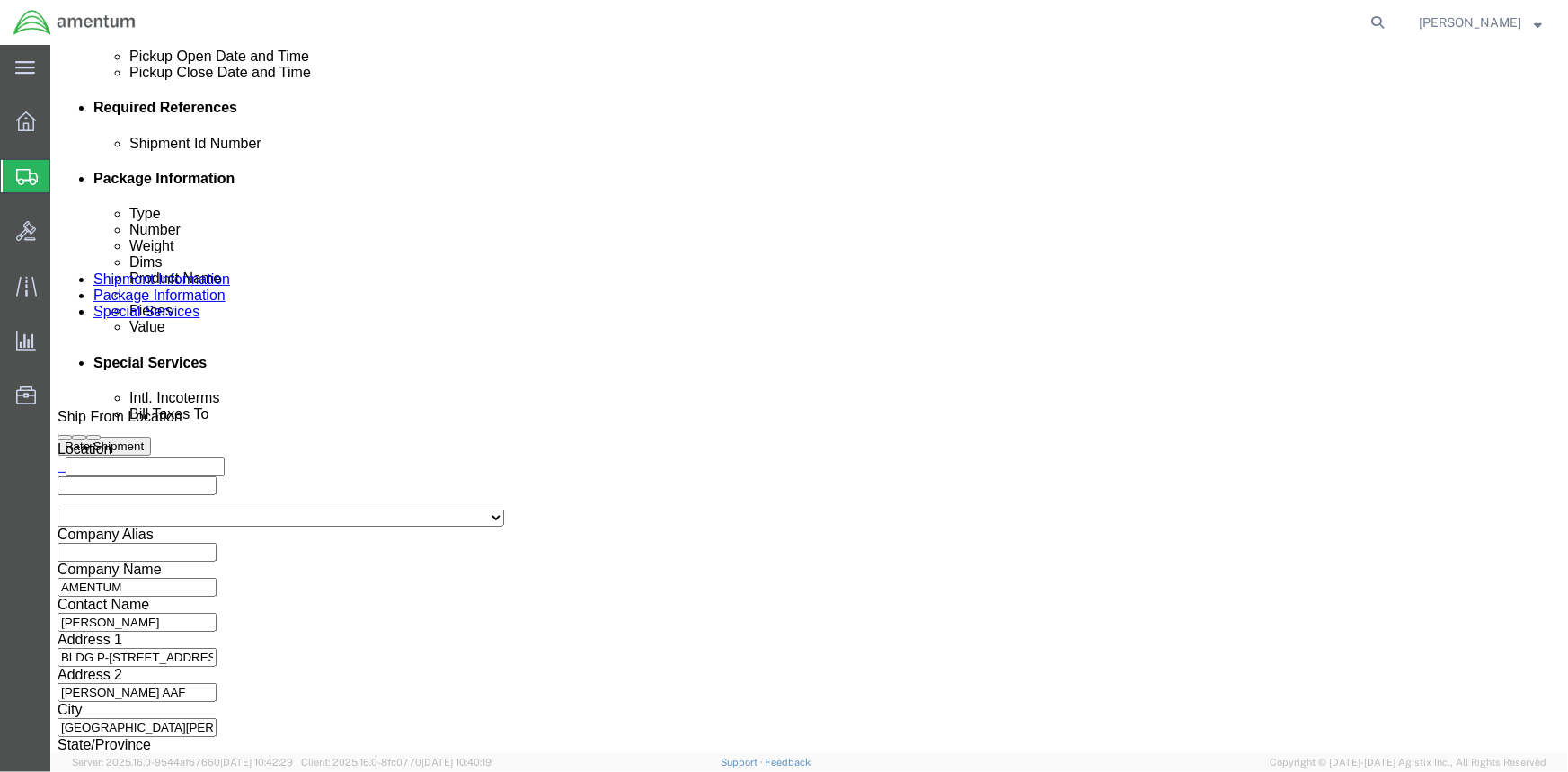
click button "Apply"
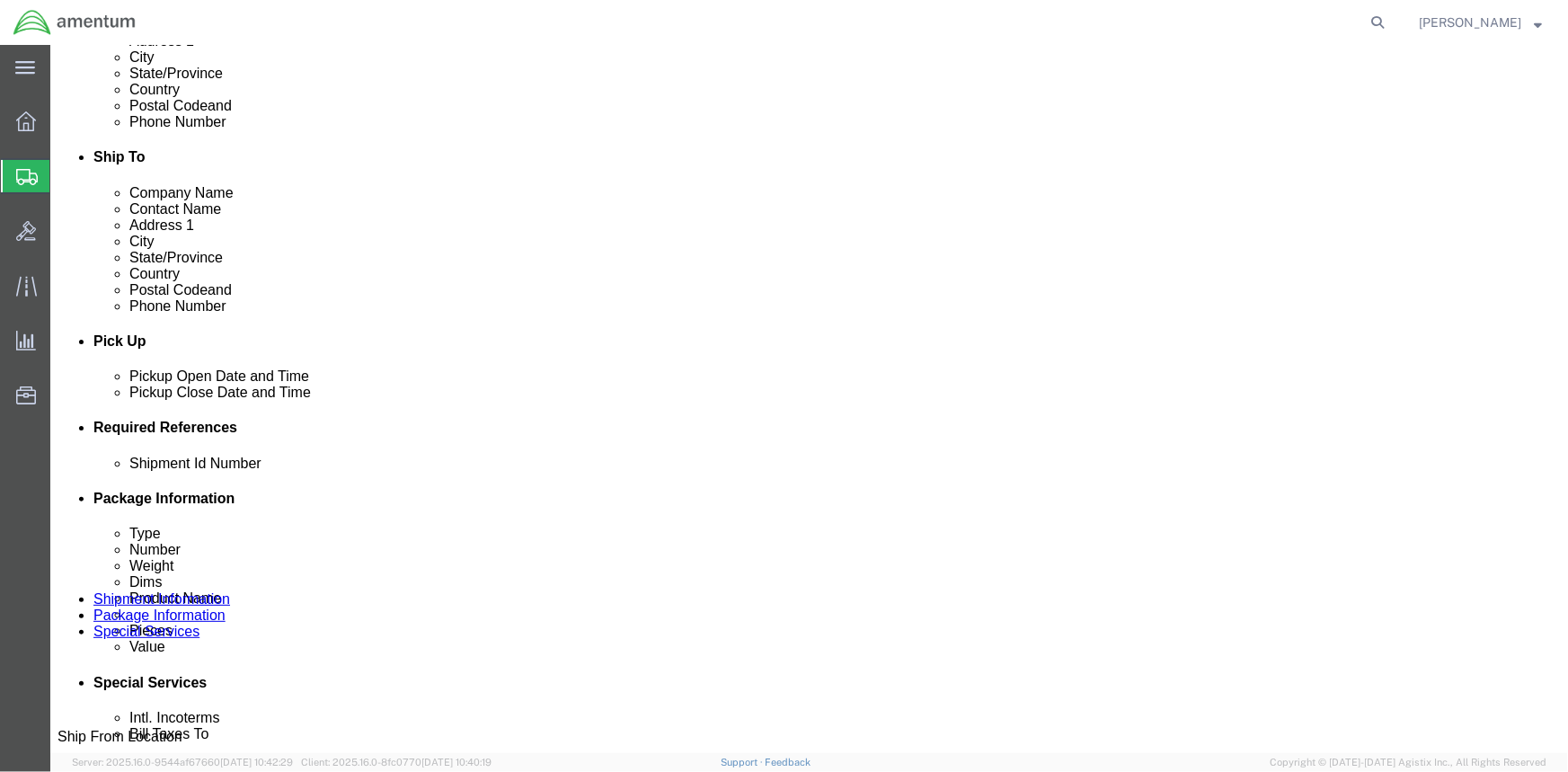
scroll to position [507, 0]
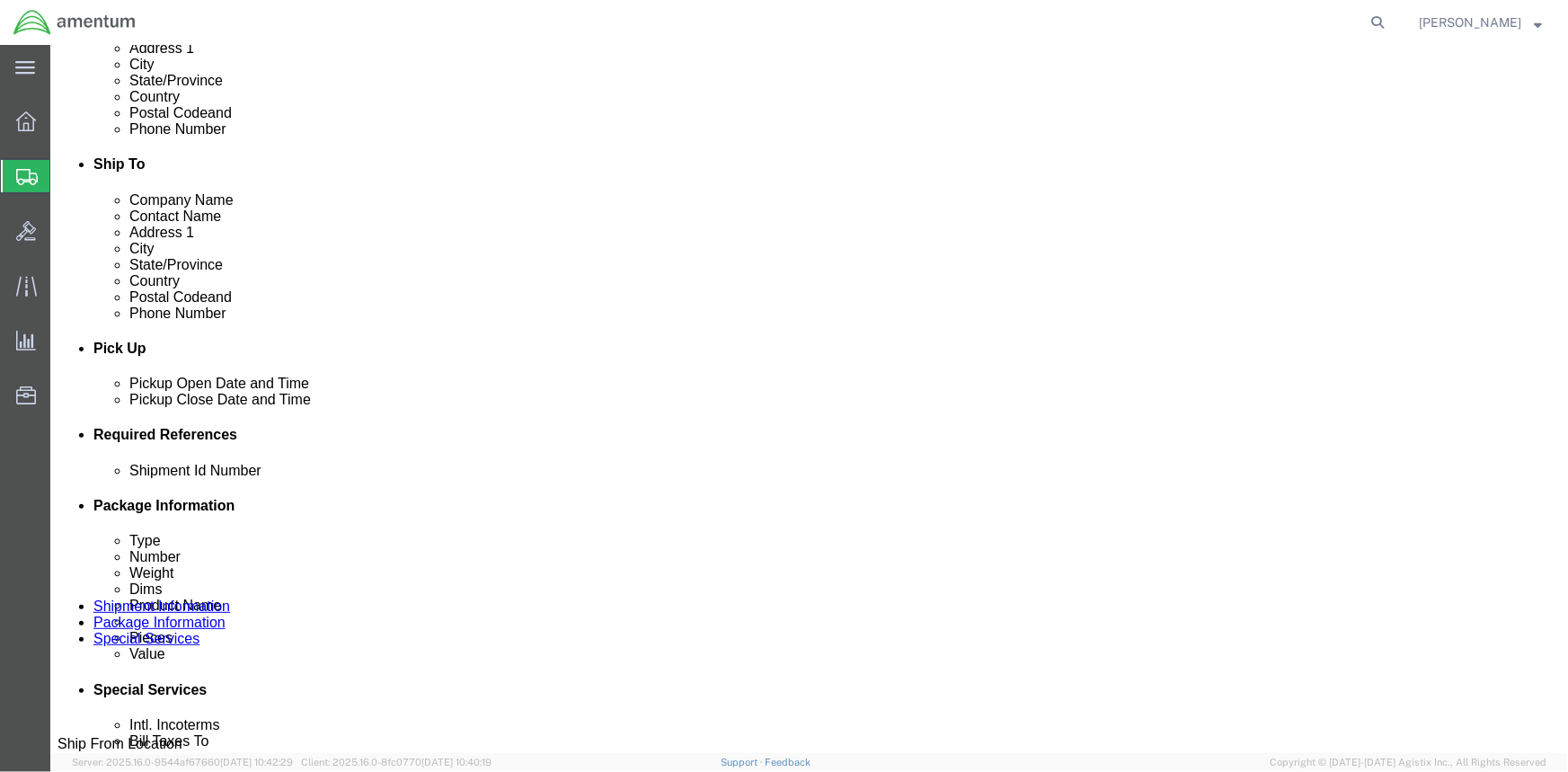
click div
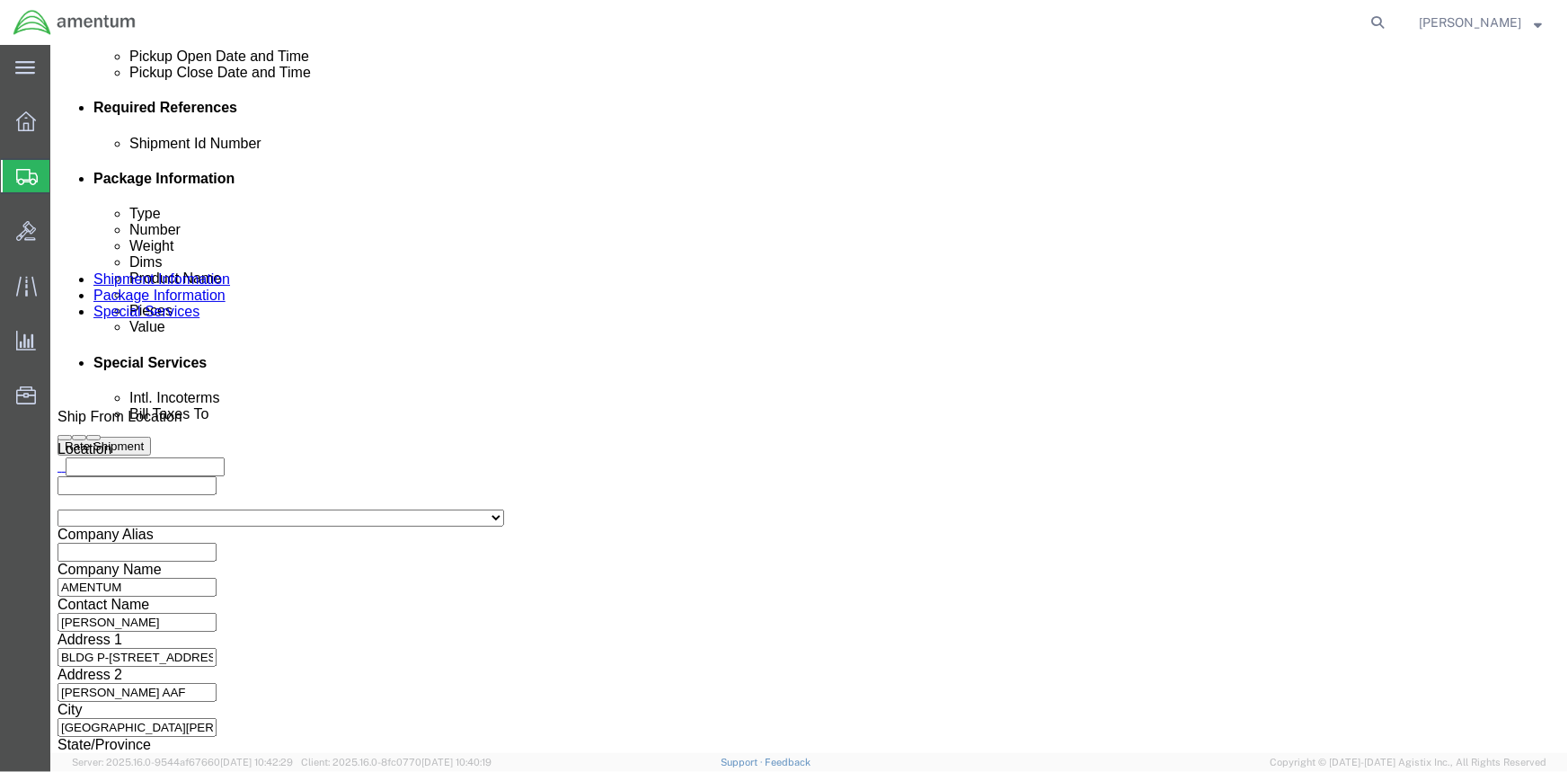
click button "Apply"
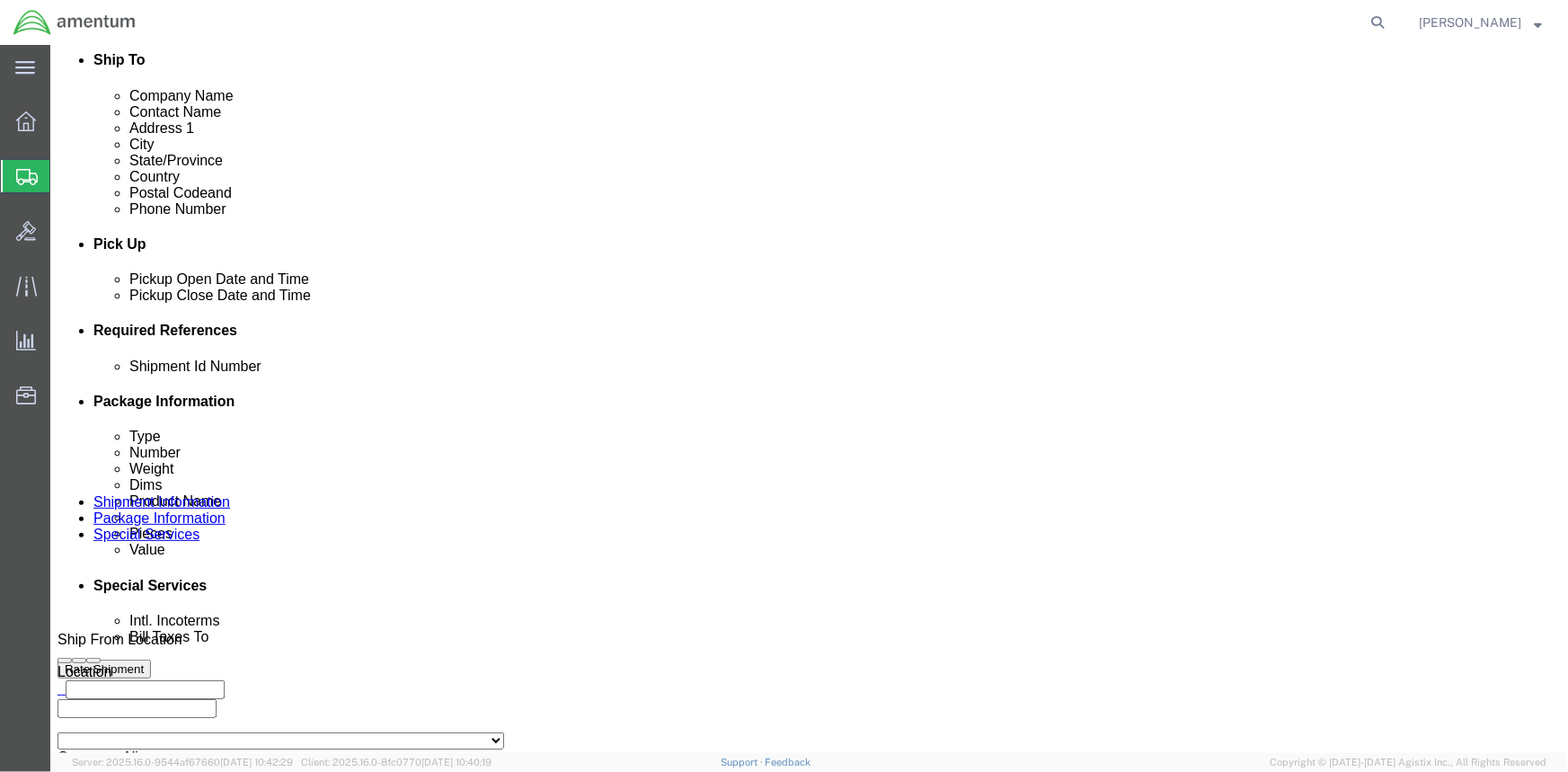
scroll to position [588, 0]
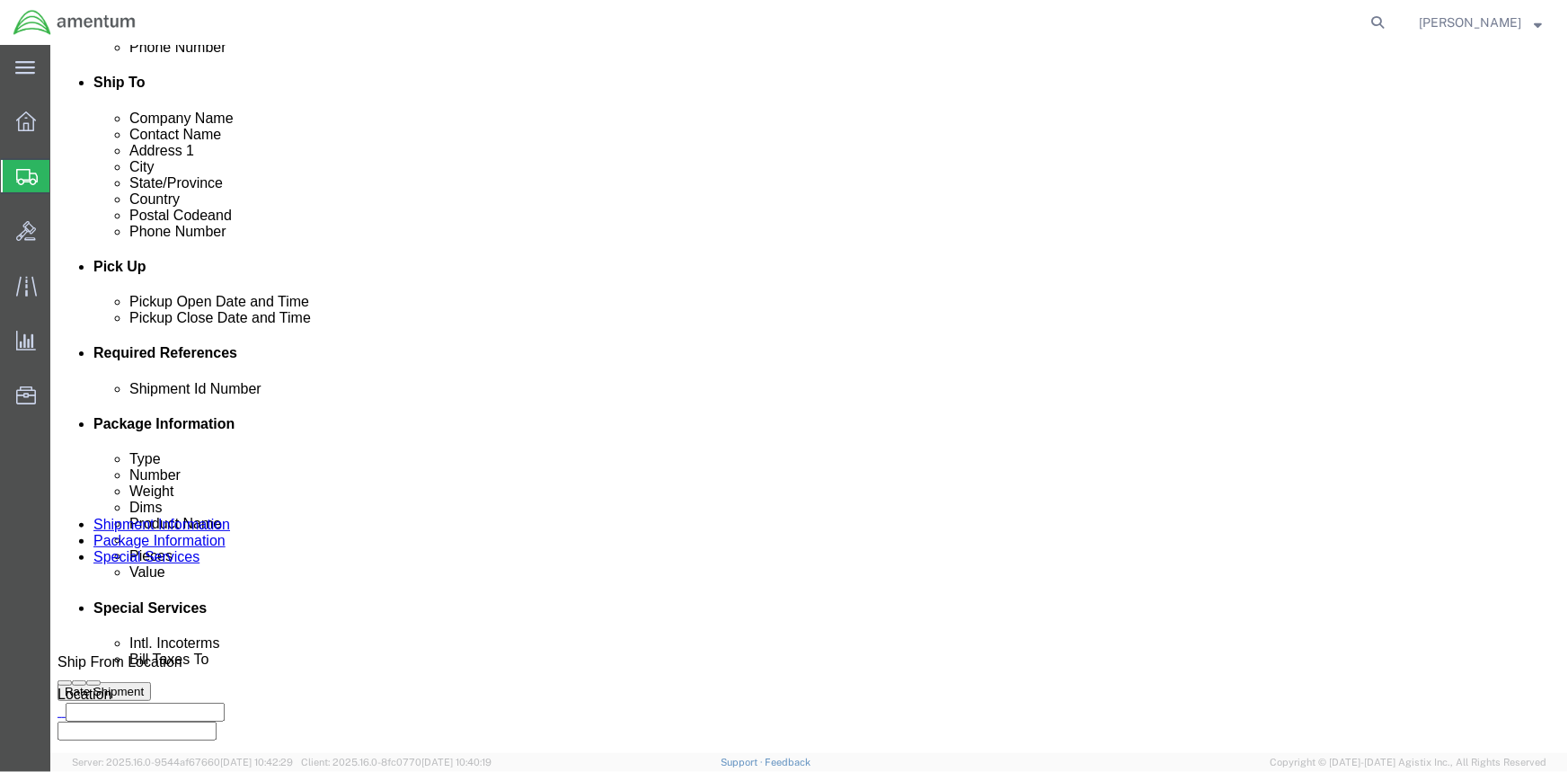
click input "text"
type input "1521CH.021"
click button "Add reference"
click select "Select Account Type Activity ID Airline Appointment Number ASN Batch Request # …"
select select "INVOICE"
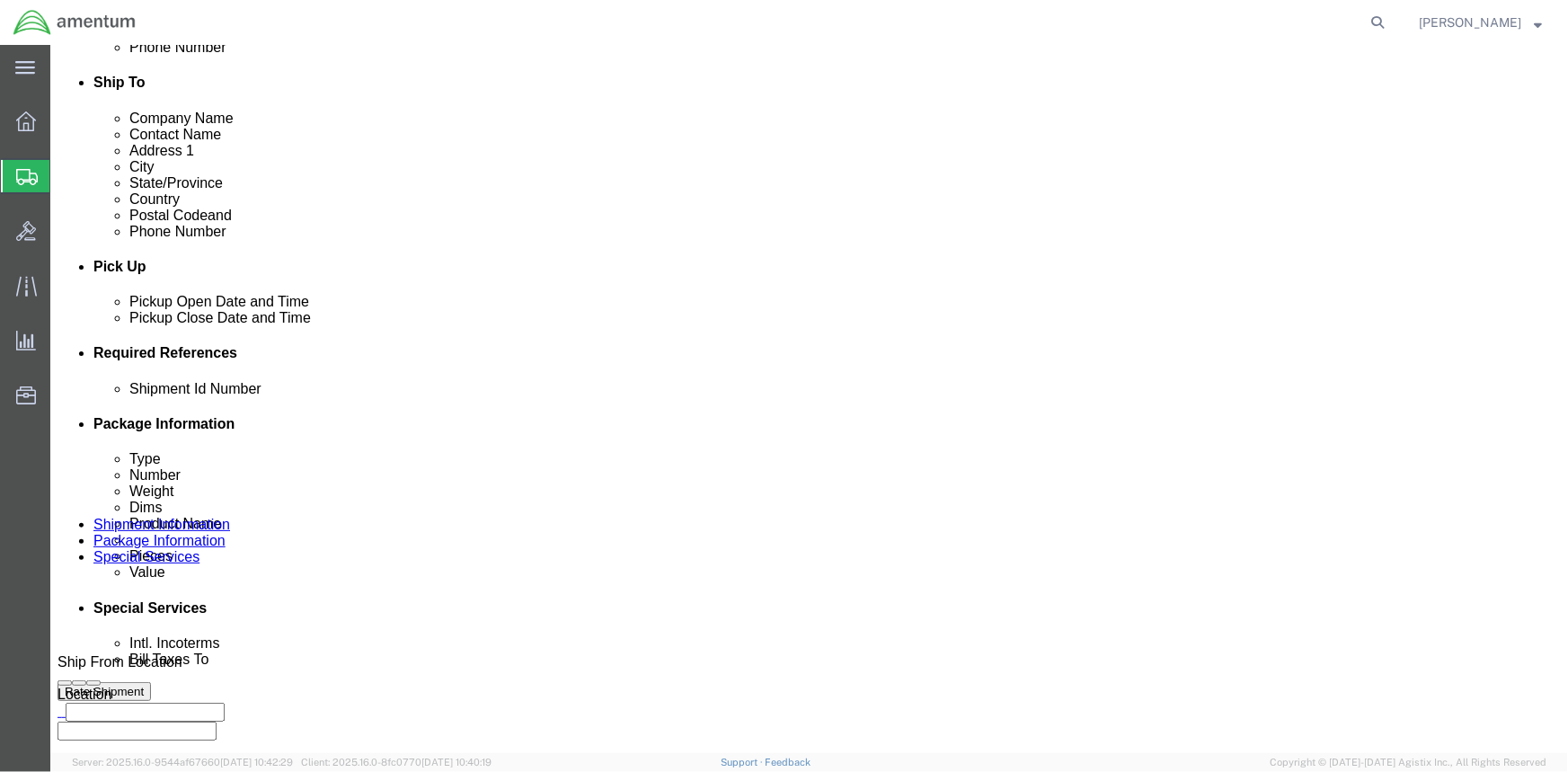
click select "Select Account Type Activity ID Airline Appointment Number ASN Batch Request # …"
click input "text"
type input "1521CH.021"
click button "Add reference"
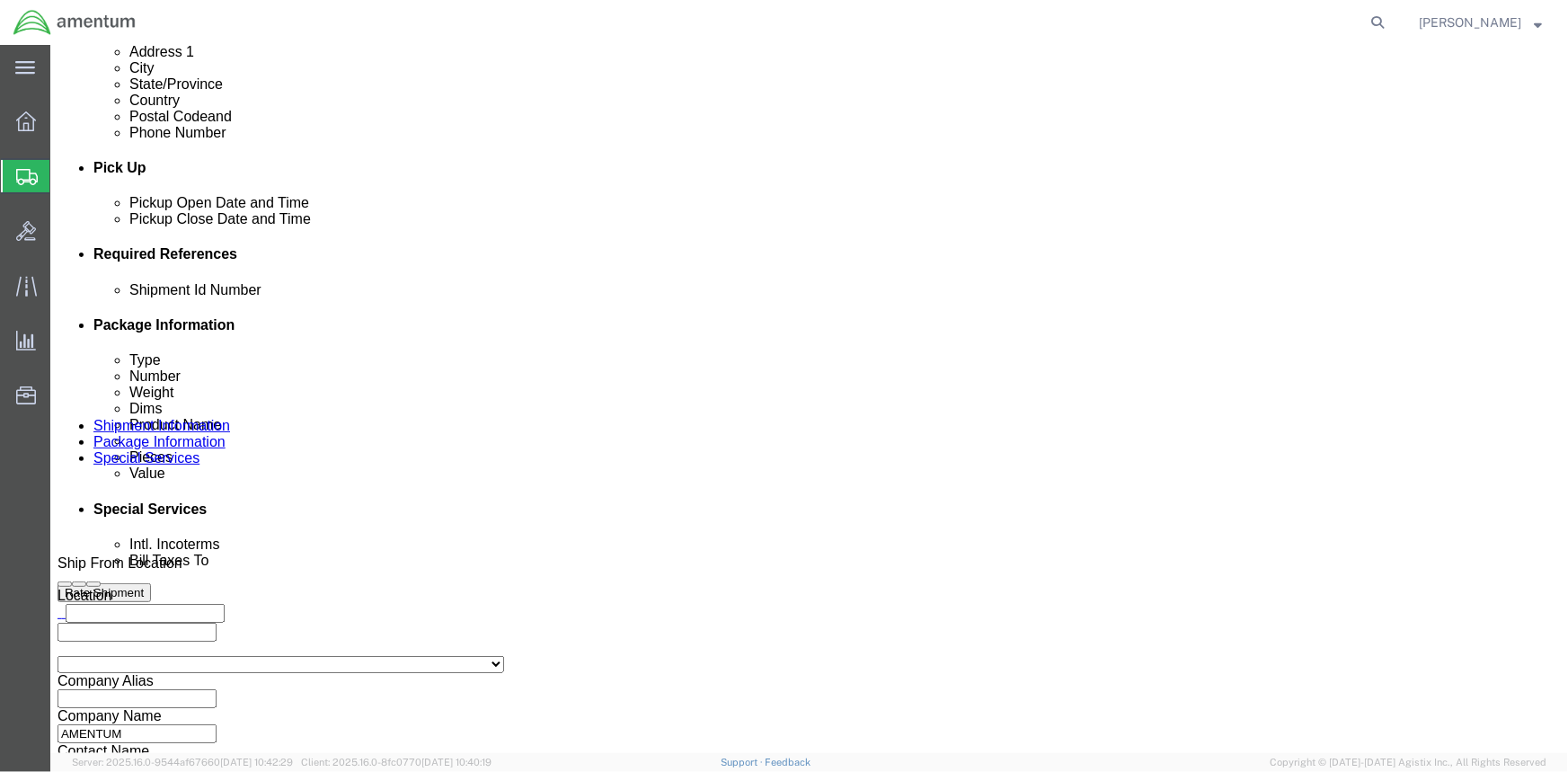
scroll to position [834, 0]
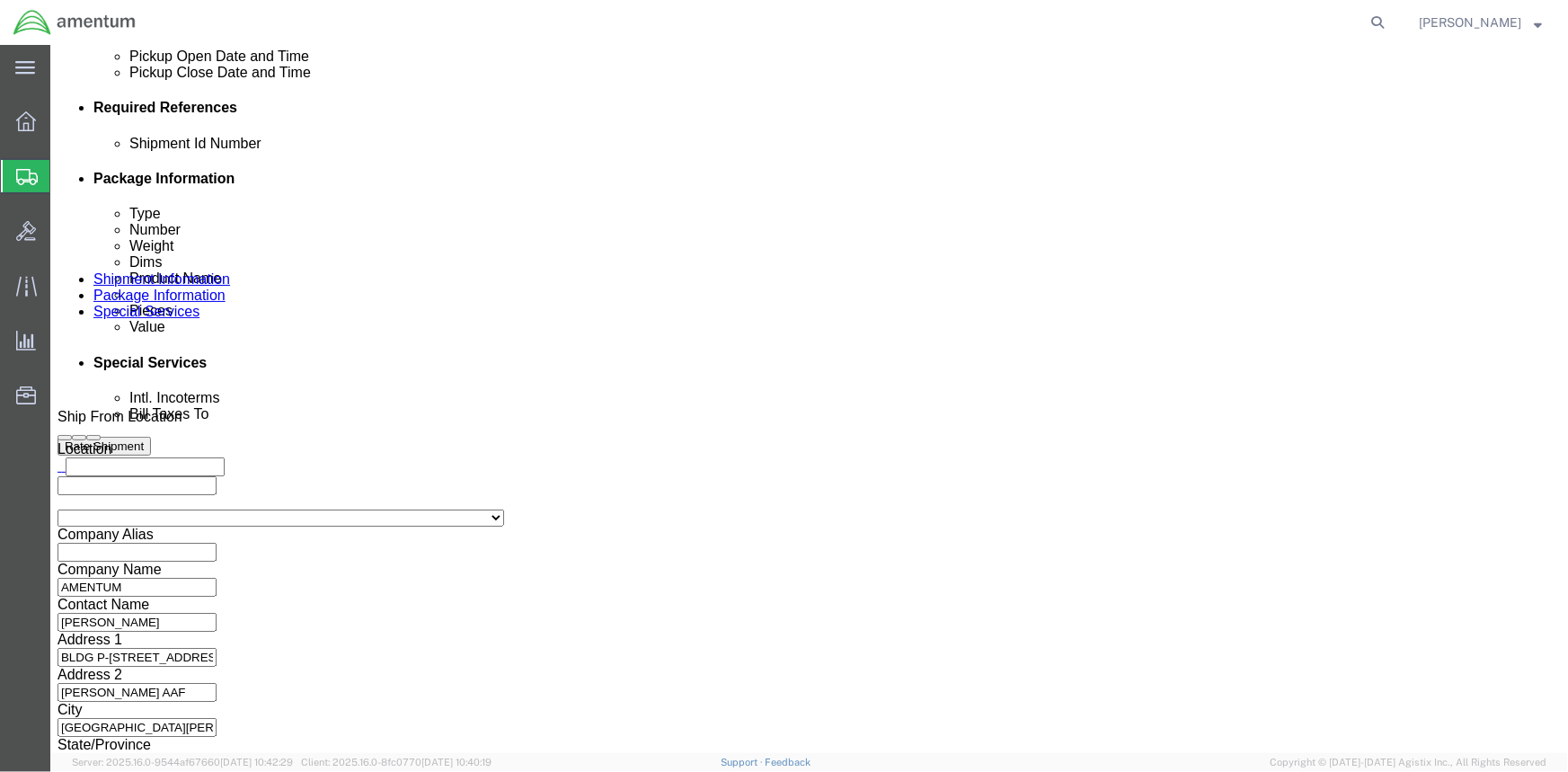
drag, startPoint x: 1079, startPoint y: 218, endPoint x: 934, endPoint y: 291, distance: 162.3
click button "Add reference"
click div "Shipment Id Number 1521CH.021"
click select "Select Account Type Activity ID Airline Appointment Number ASN Batch Request # …"
select select "PROJNUM"
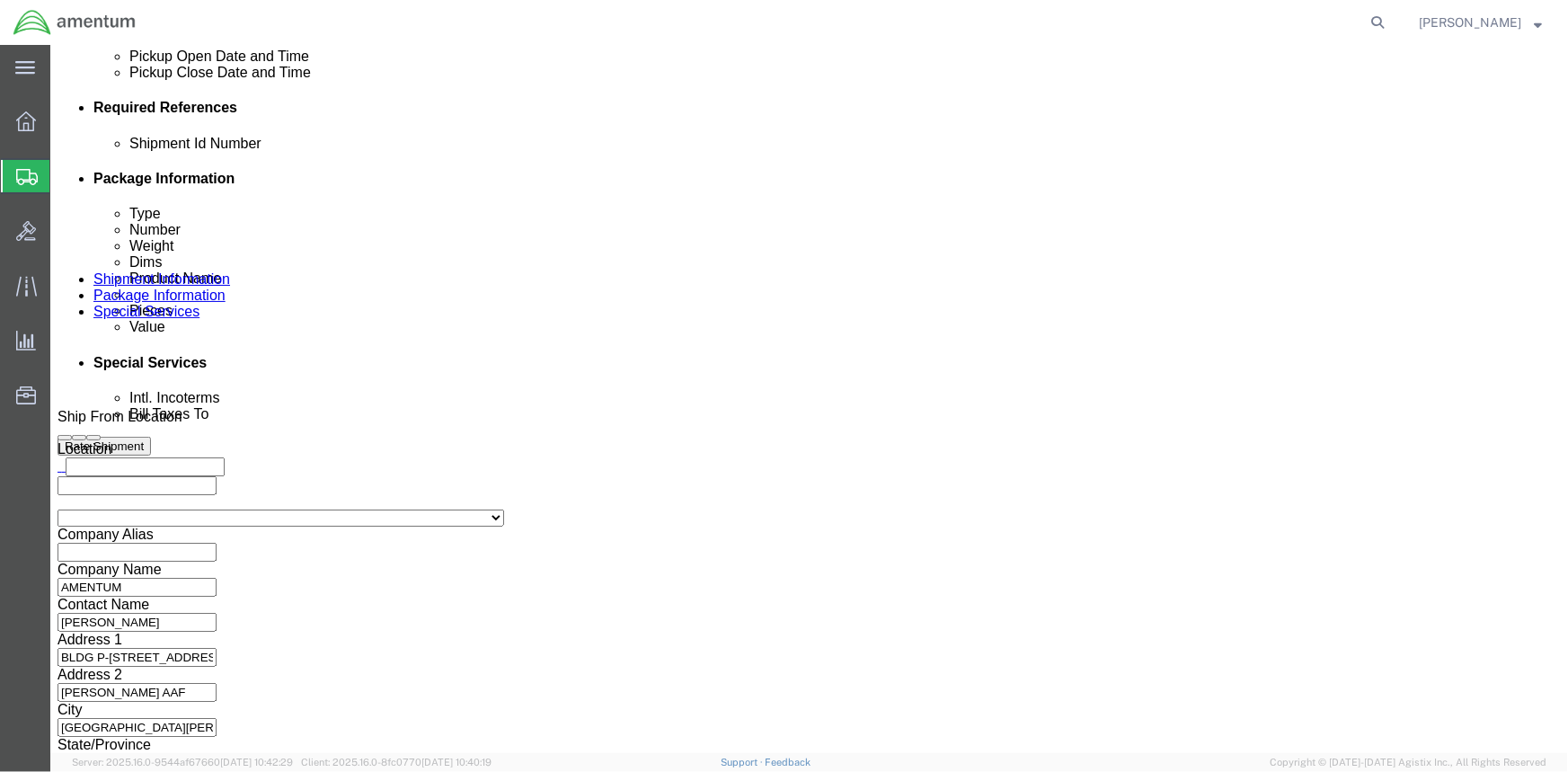
click select "Select Account Type Activity ID Airline Appointment Number ASN Batch Request # …"
click input "text"
paste input "4998.R.1521.CH.CF.1E.FLBR.00"
type input "4998.R.1521.CH.CF.1E.FLBR.00"
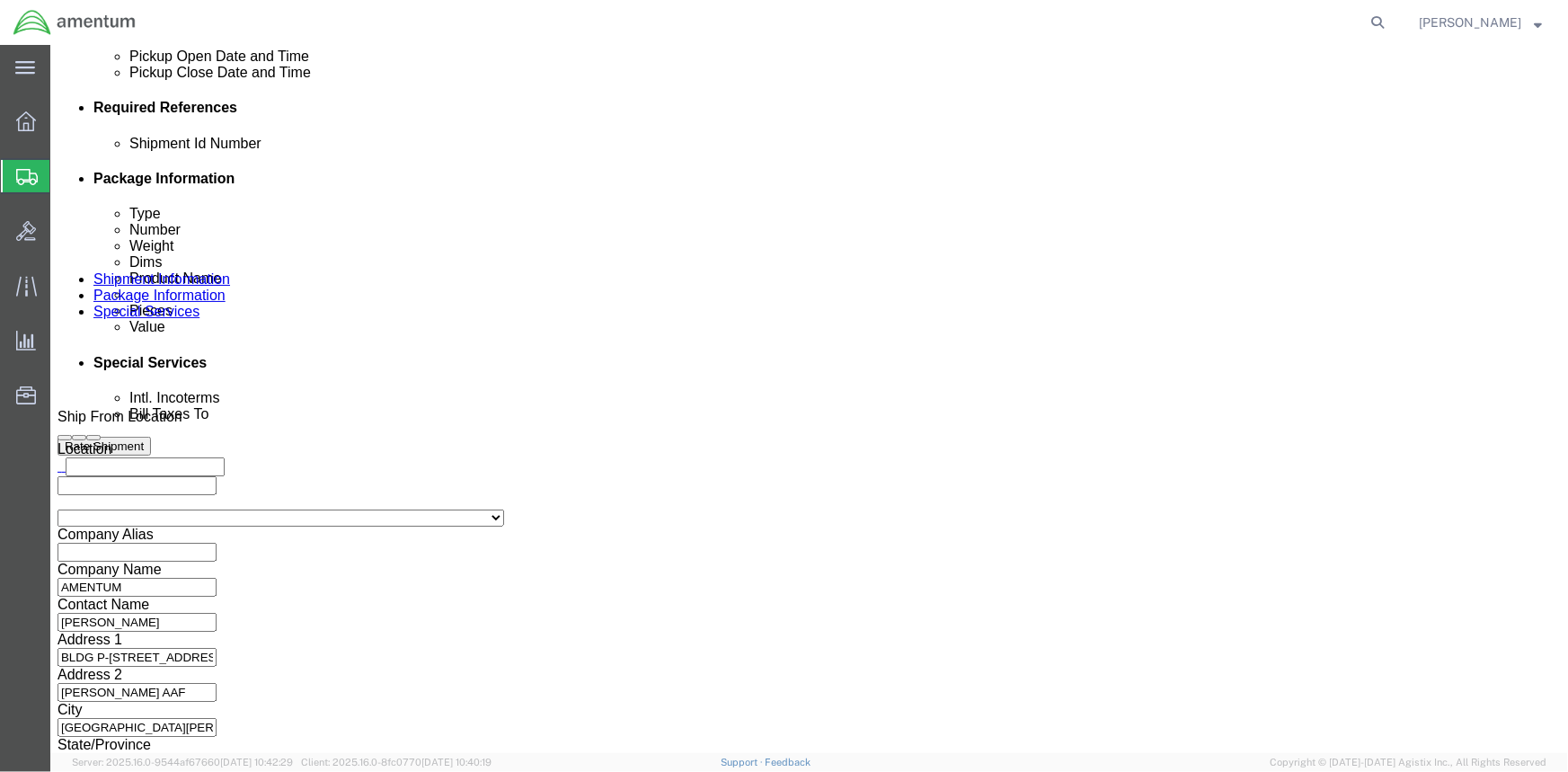
click button "Add reference"
click icon "button"
click select "Select Account Type Activity ID Airline Appointment Number ASN Batch Request # …"
select select "PURCHORD"
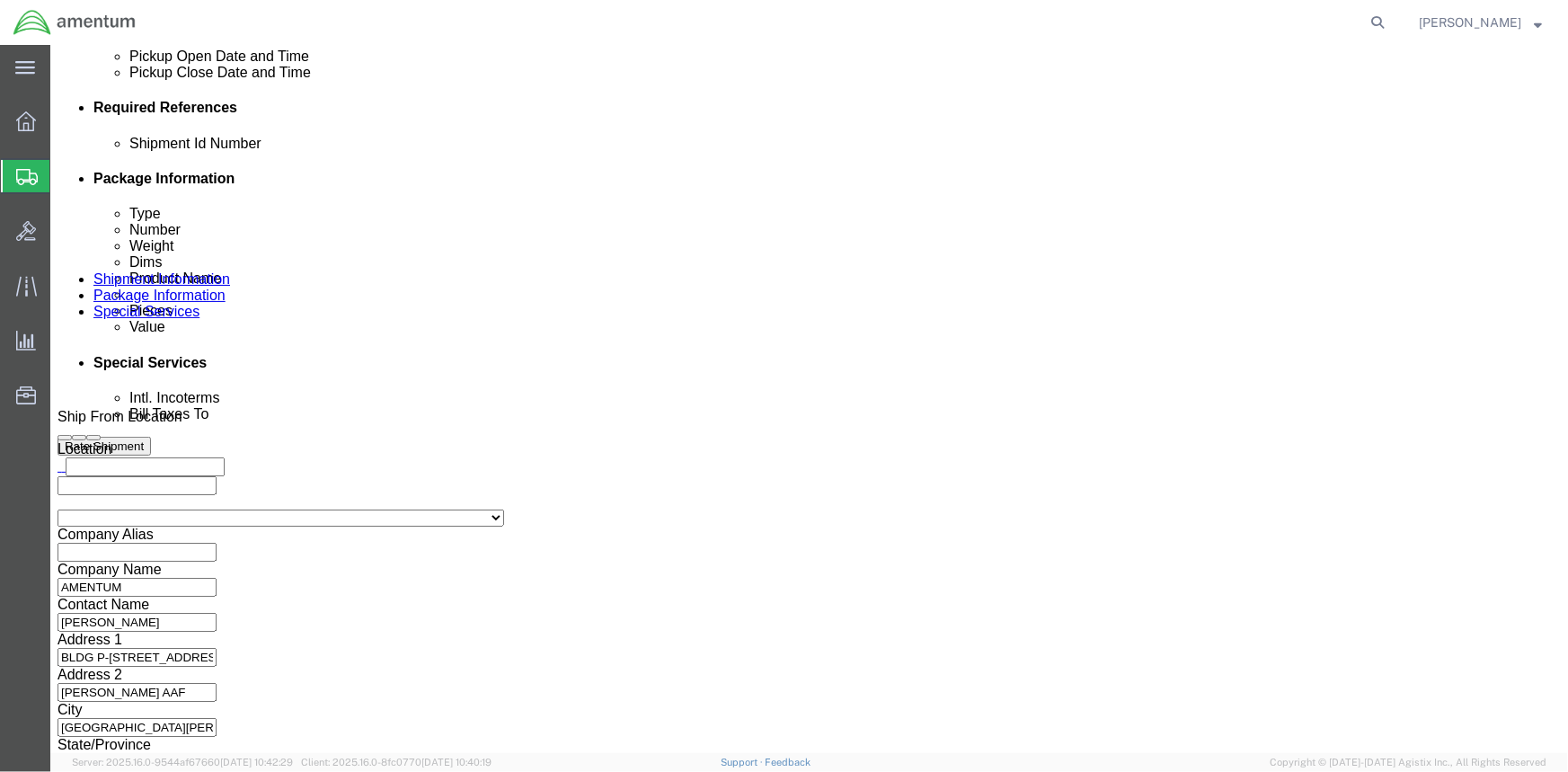
click select "Select Account Type Activity ID Airline Appointment Number ASN Batch Request # …"
click input "text"
paste input "4998.R.1521.CH.CF.1E.FLBR.00"
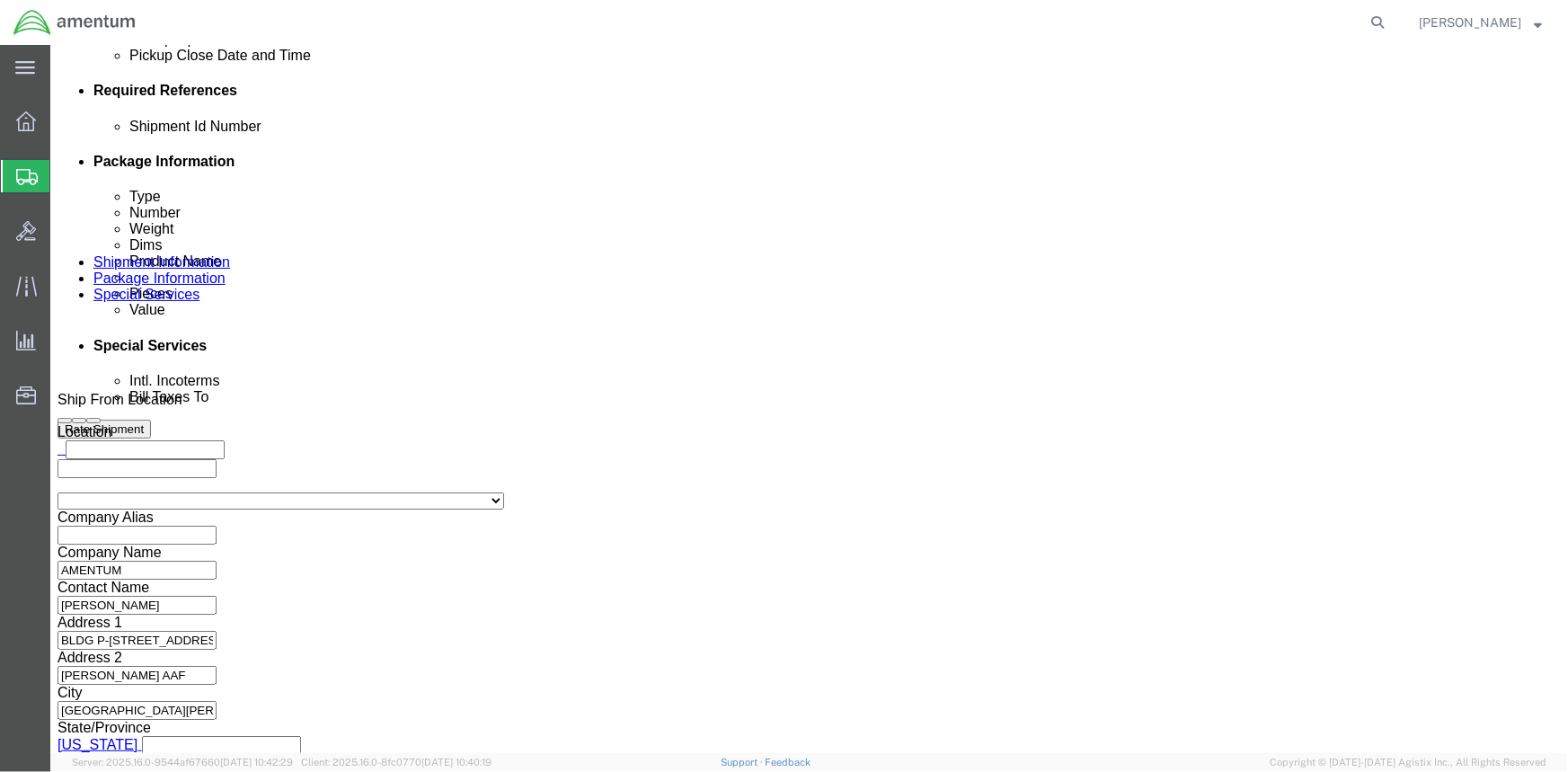
scroll to position [868, 0]
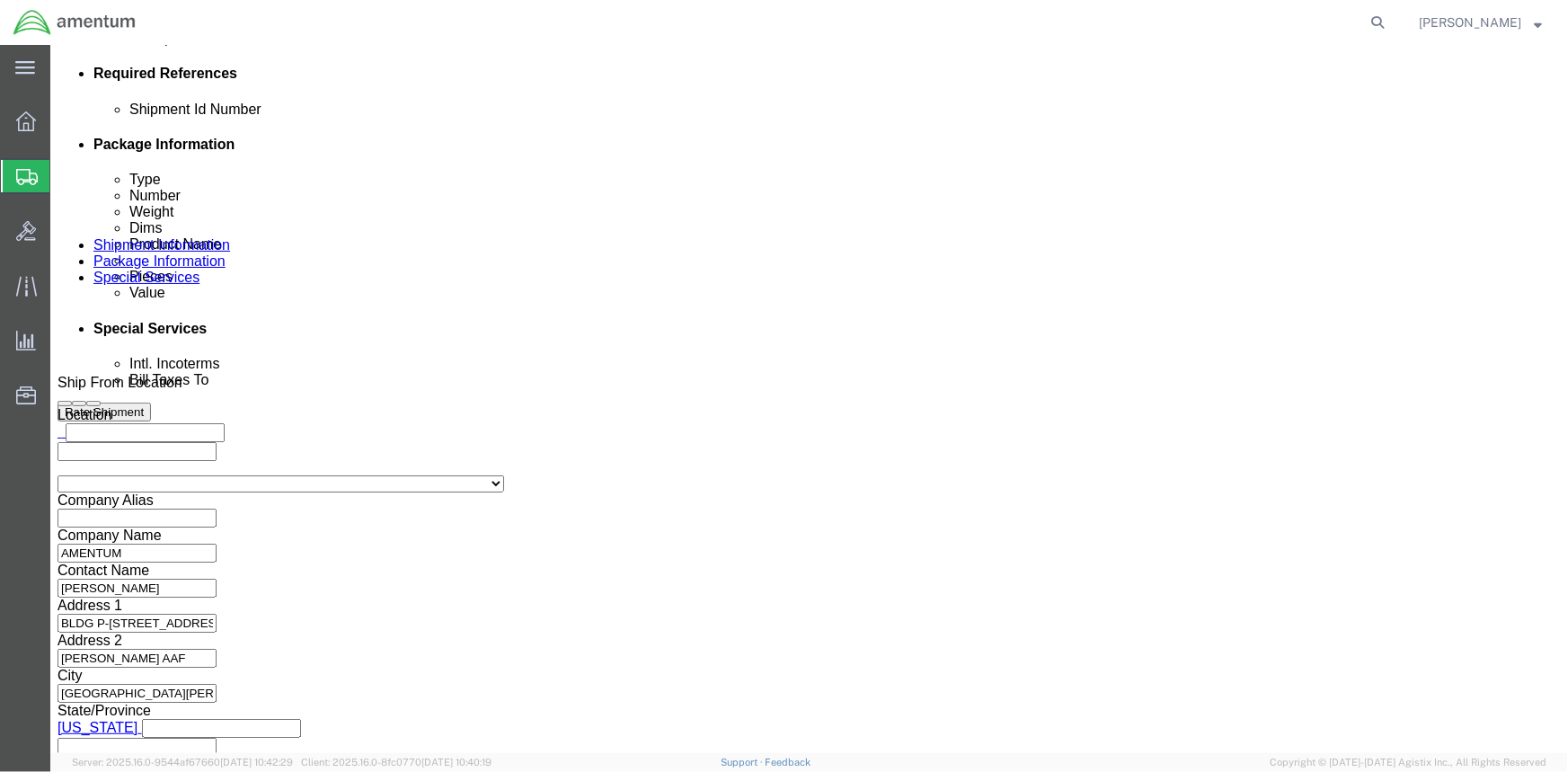
type input "4998.R.1521.CH.CF.1E.FLBR.00"
click button "Continue"
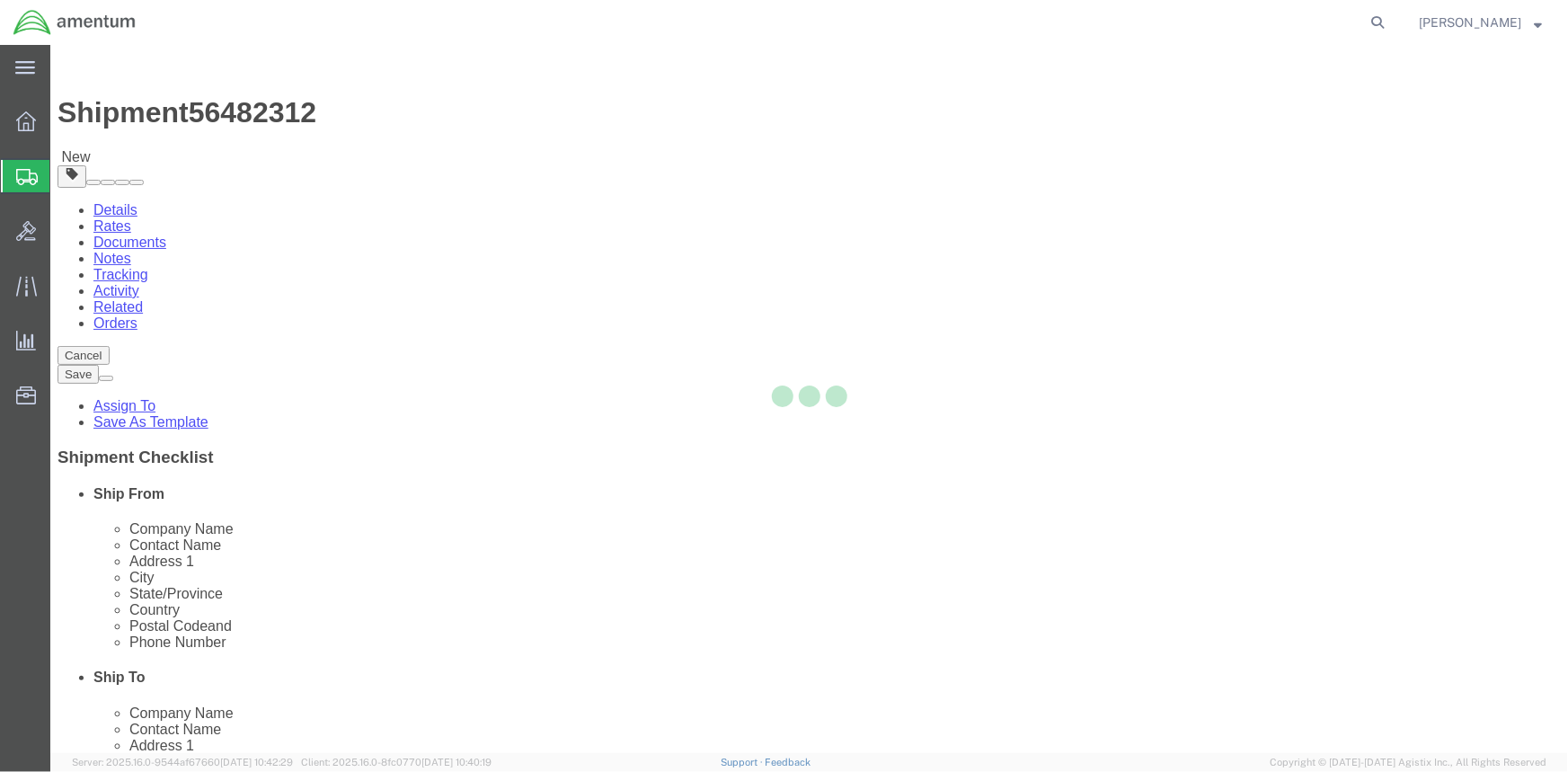
select select "CBOX"
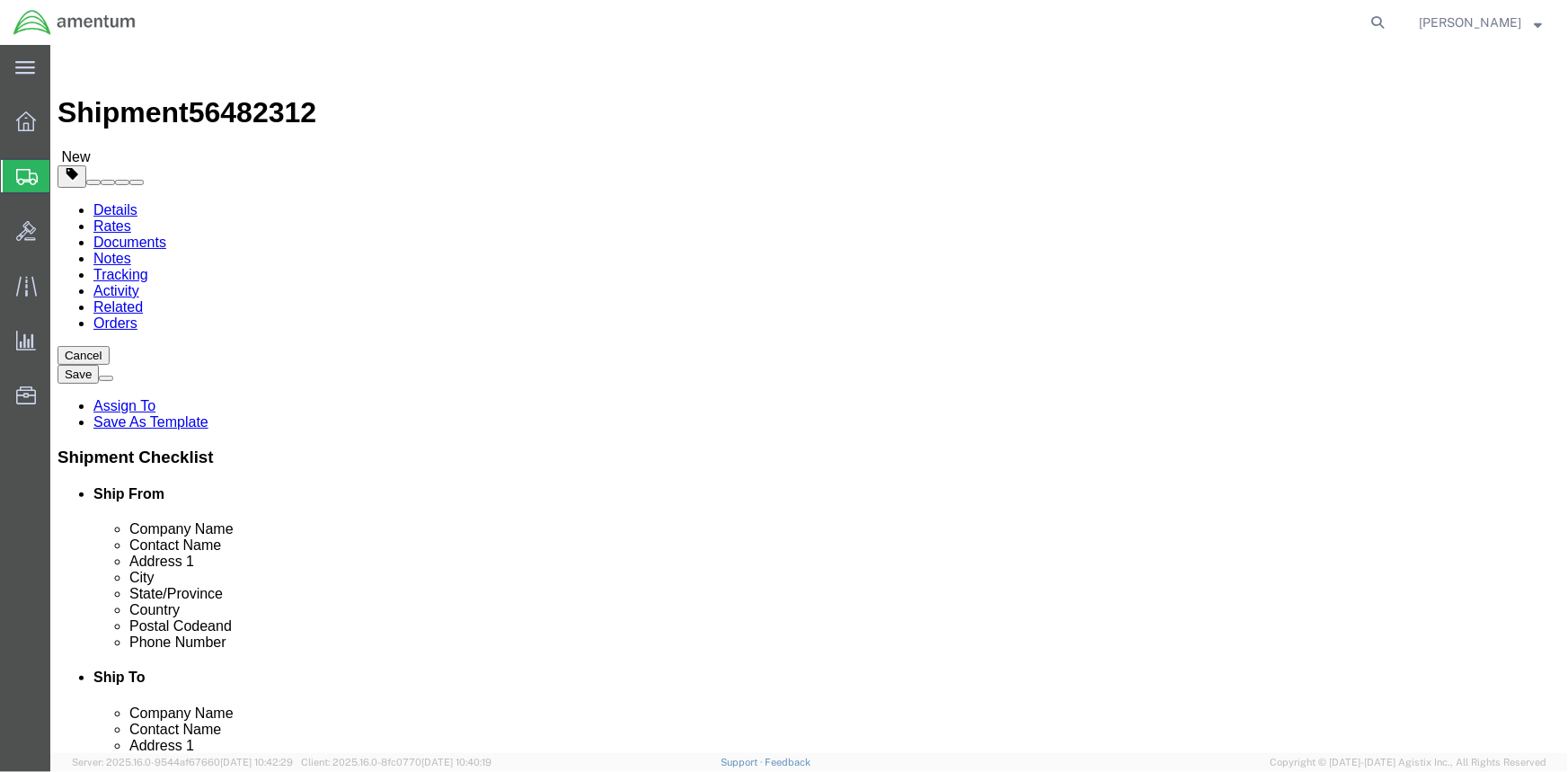
click input "text"
type input "8"
type input "5"
type input "4"
drag, startPoint x: 261, startPoint y: 429, endPoint x: 165, endPoint y: 423, distance: 96.2
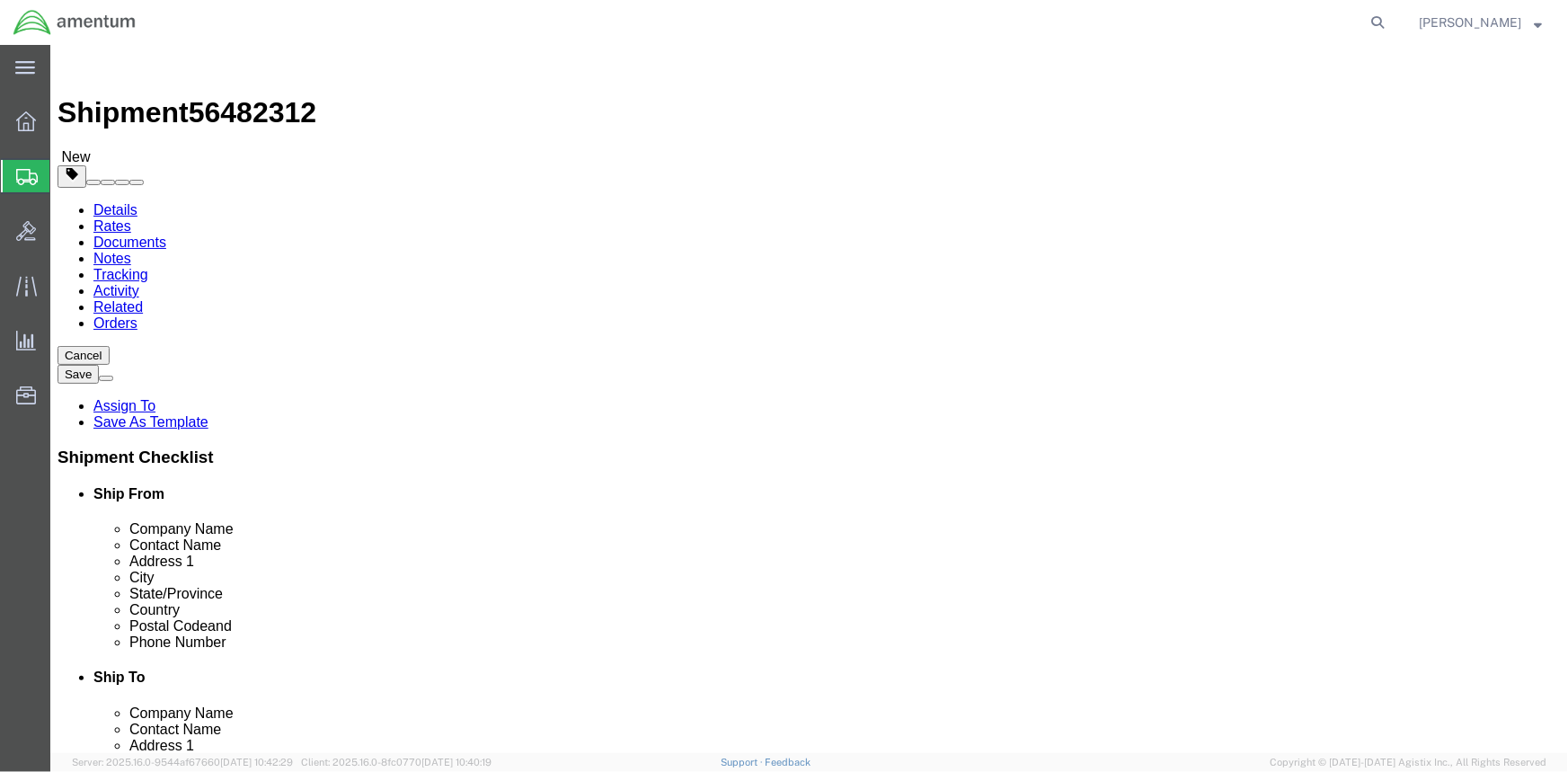
click div "Weight 0.00 Select kgs lbs Ship. t°"
type input "2"
click link "Add Content"
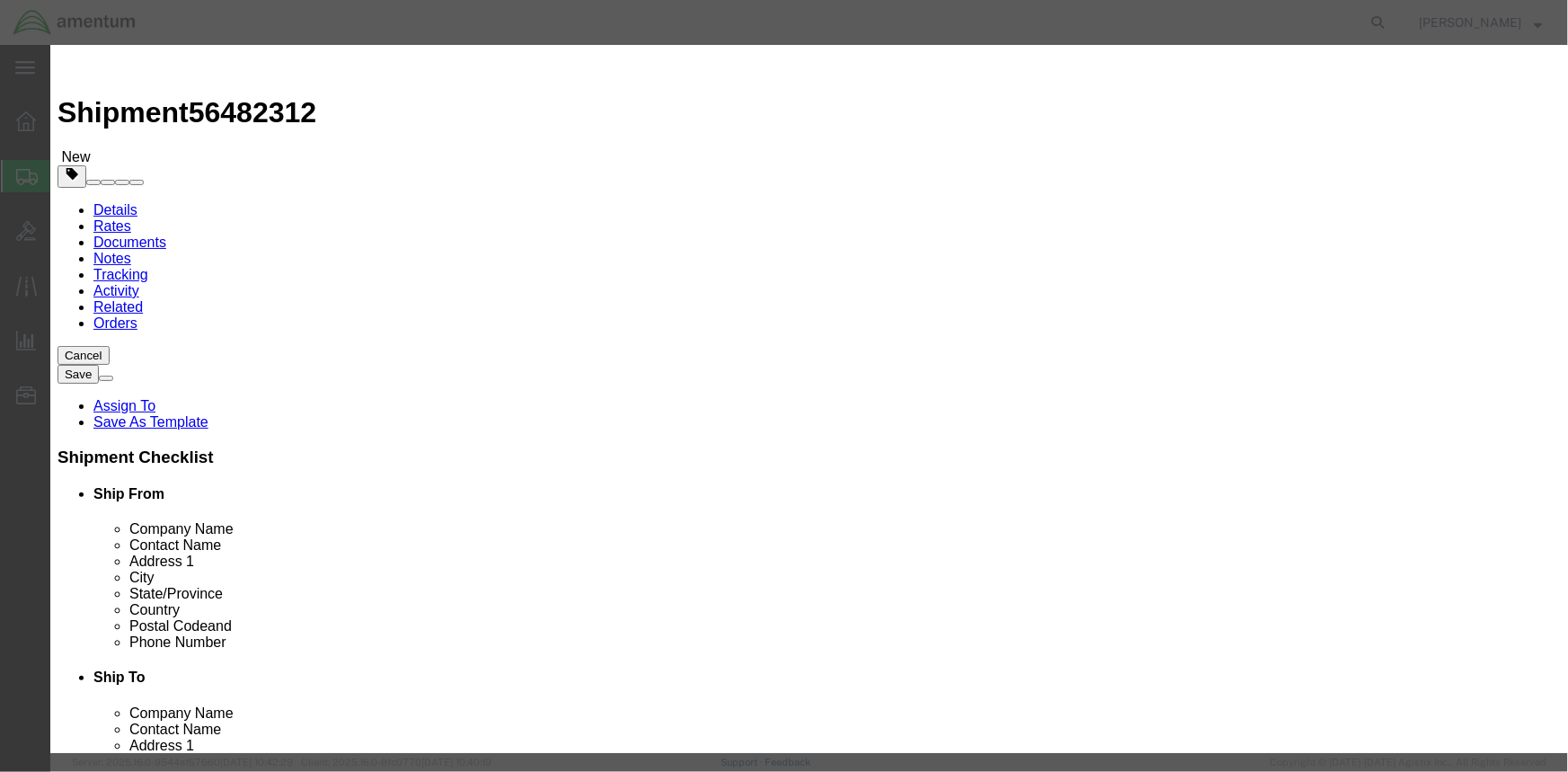
click input "text"
type input "SAMPLE AOAP OIL"
drag, startPoint x: 553, startPoint y: 175, endPoint x: 407, endPoint y: 153, distance: 147.6
click div "Product Name SAMPLE AOAP OIL Pieces 0 Select Bag Barrels 100Board Feet Bottle B…"
type input "1"
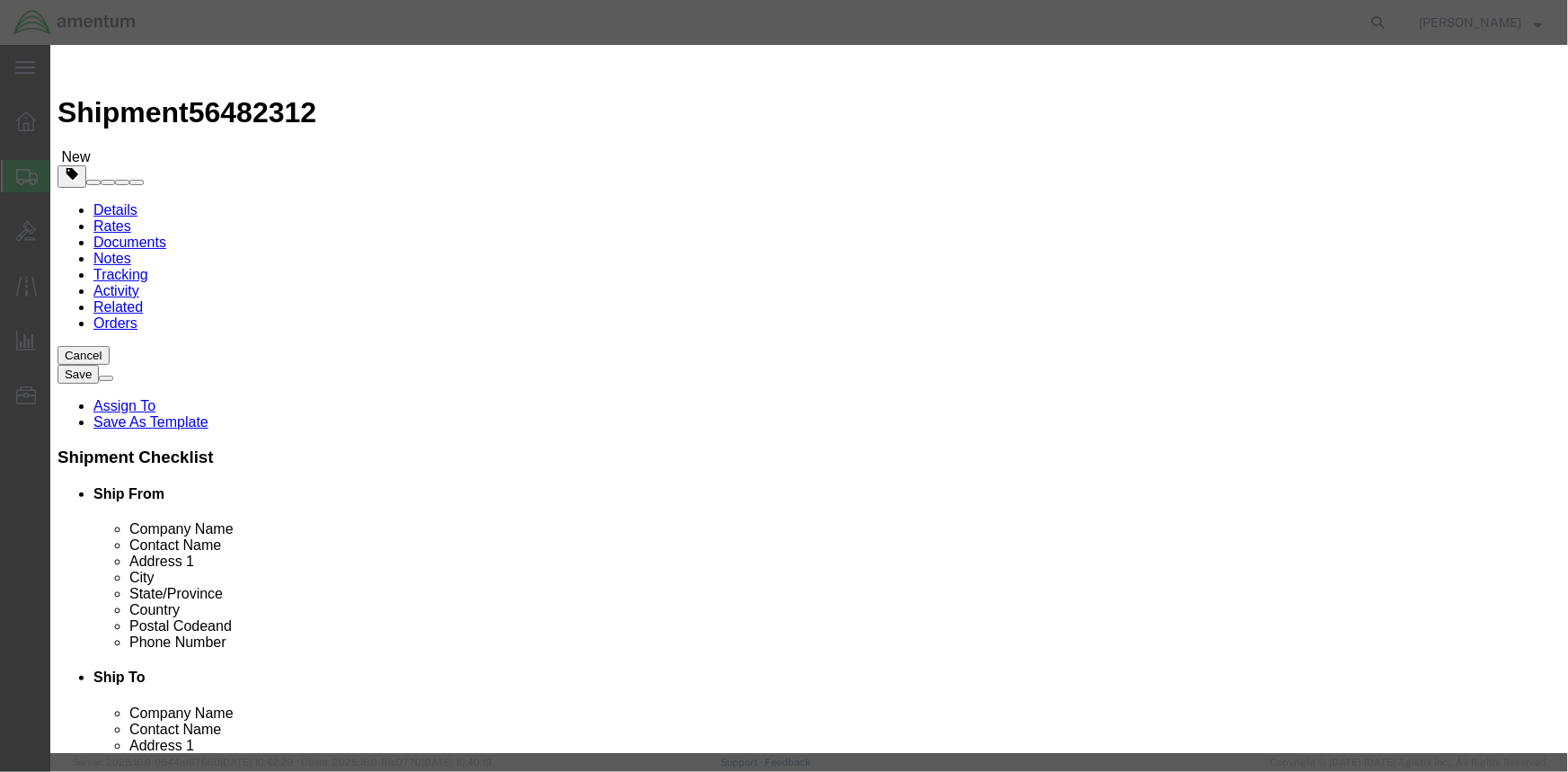
click input "text"
type input "1"
click label "GL Reference"
click button "Save & Close"
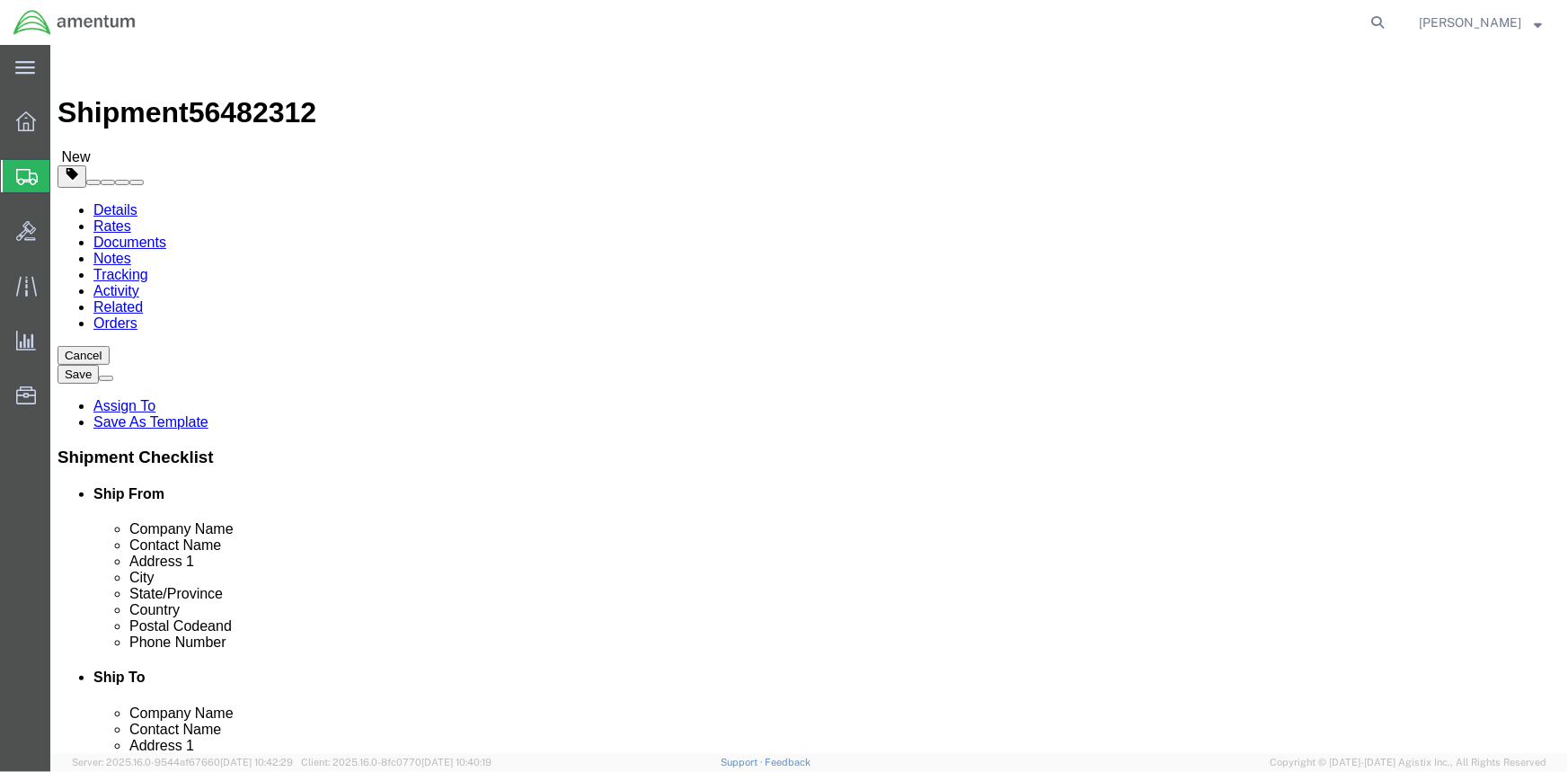
click button "Rate Shipment"
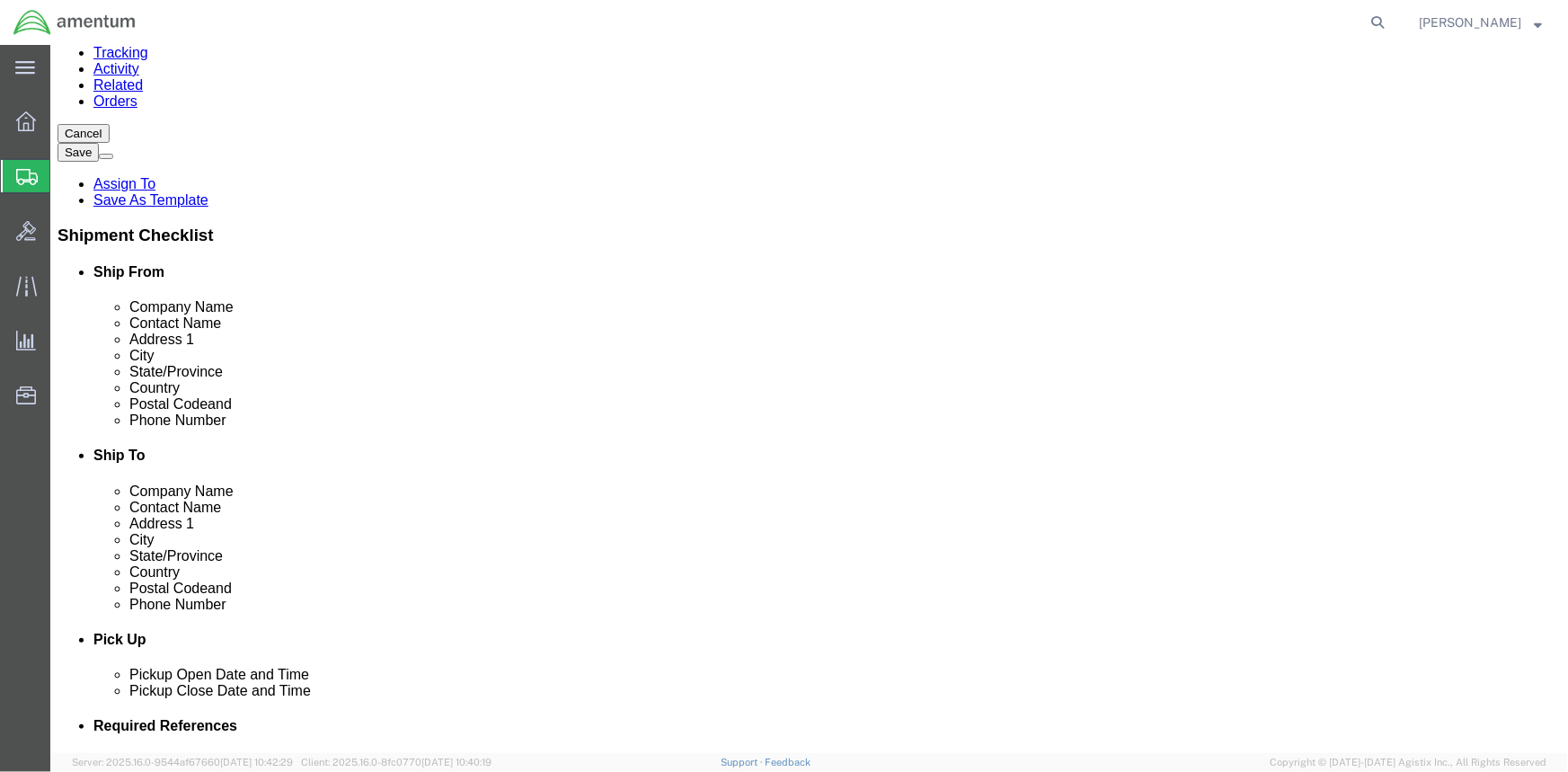
scroll to position [245, 0]
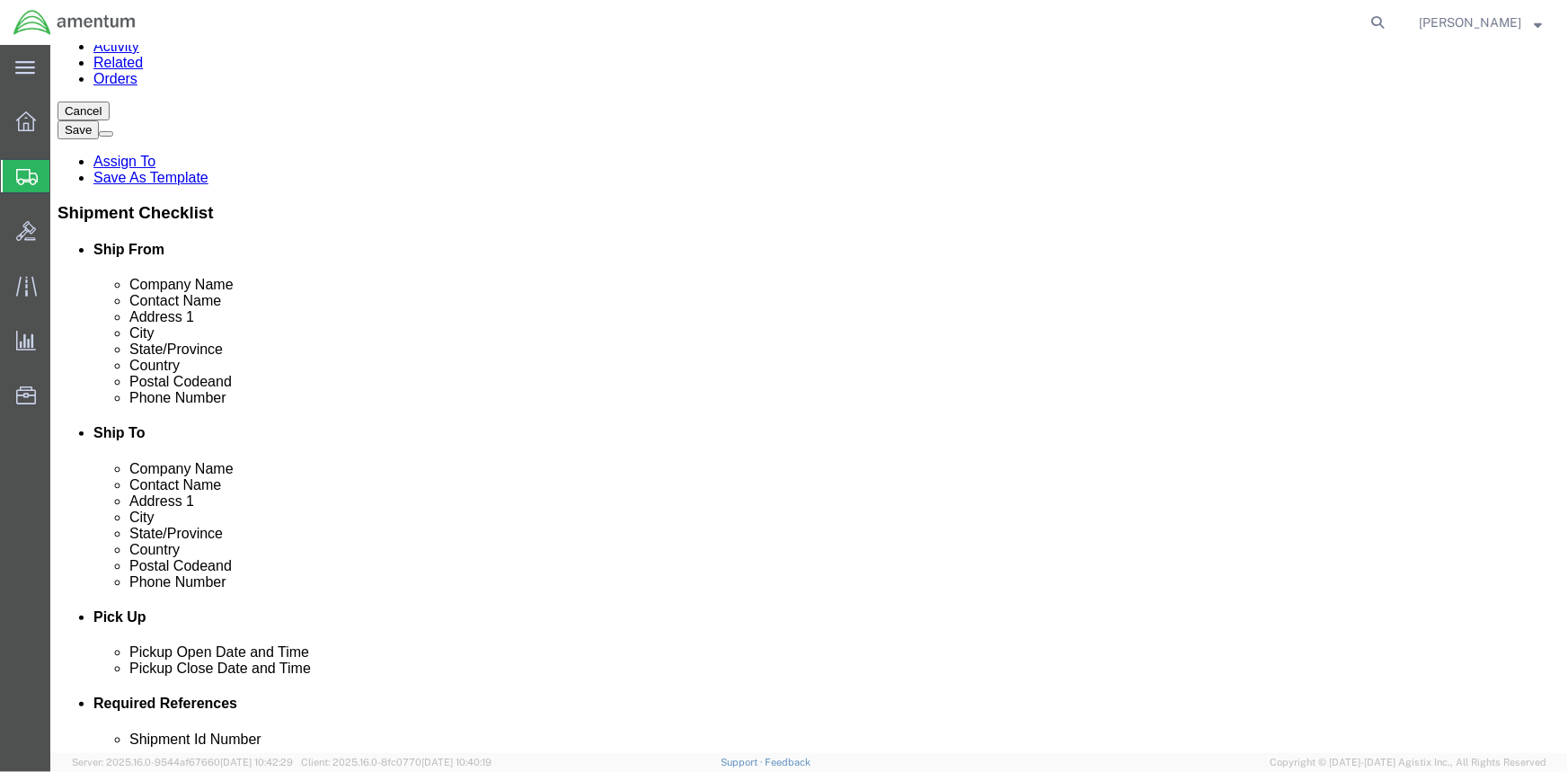
drag, startPoint x: 867, startPoint y: 404, endPoint x: 750, endPoint y: 402, distance: 117.0
click div "Postal Code 359898 A valid Zipcode is required for all US destination Shipments"
type input "35898"
drag, startPoint x: 887, startPoint y: 421, endPoint x: 830, endPoint y: 421, distance: 57.0
click div "Postal Code 35898 County"
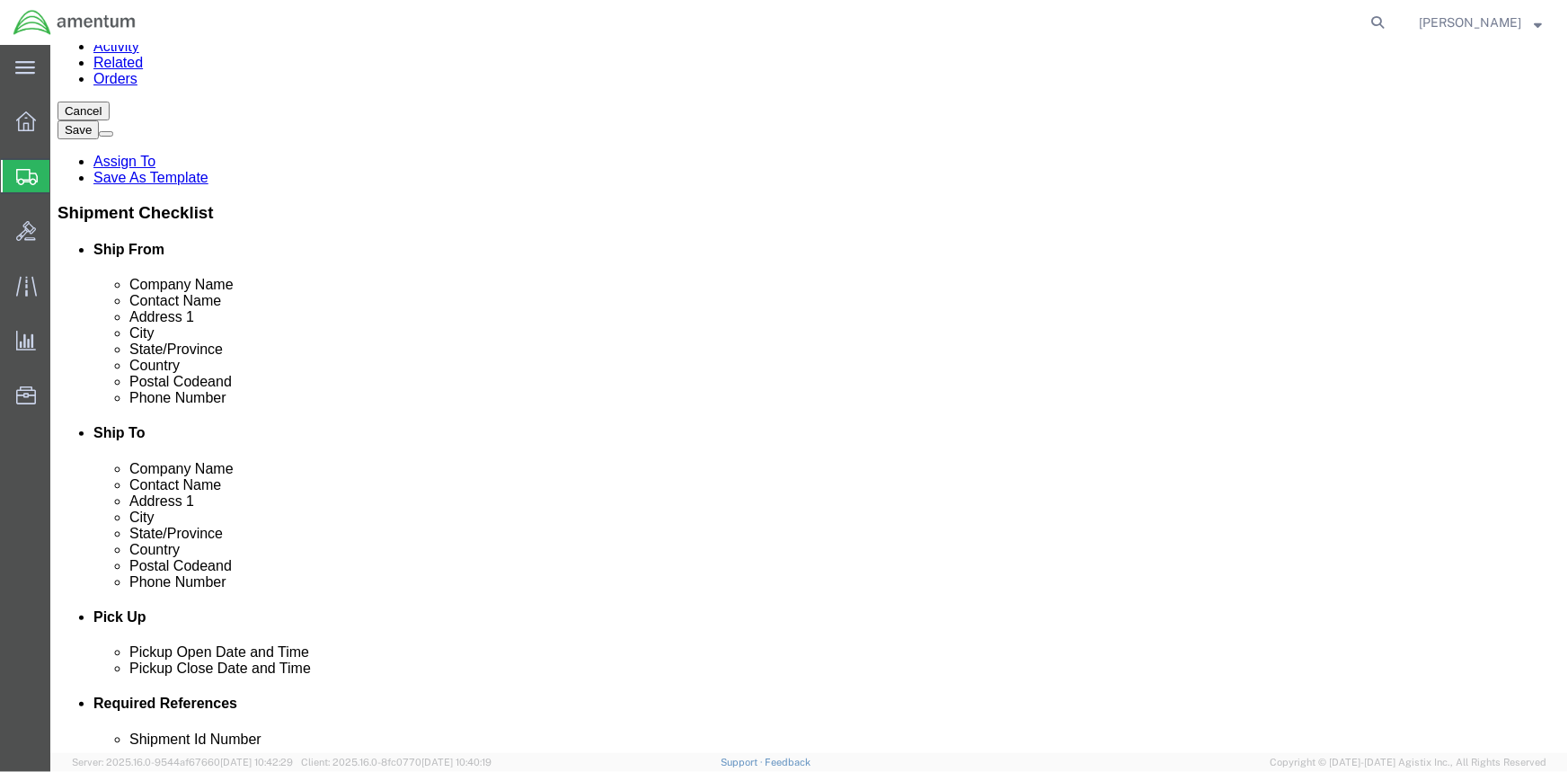
drag, startPoint x: 931, startPoint y: 434, endPoint x: 822, endPoint y: 438, distance: 109.1
click input "[PHONE_NUMBER]"
click button "Rate Shipment"
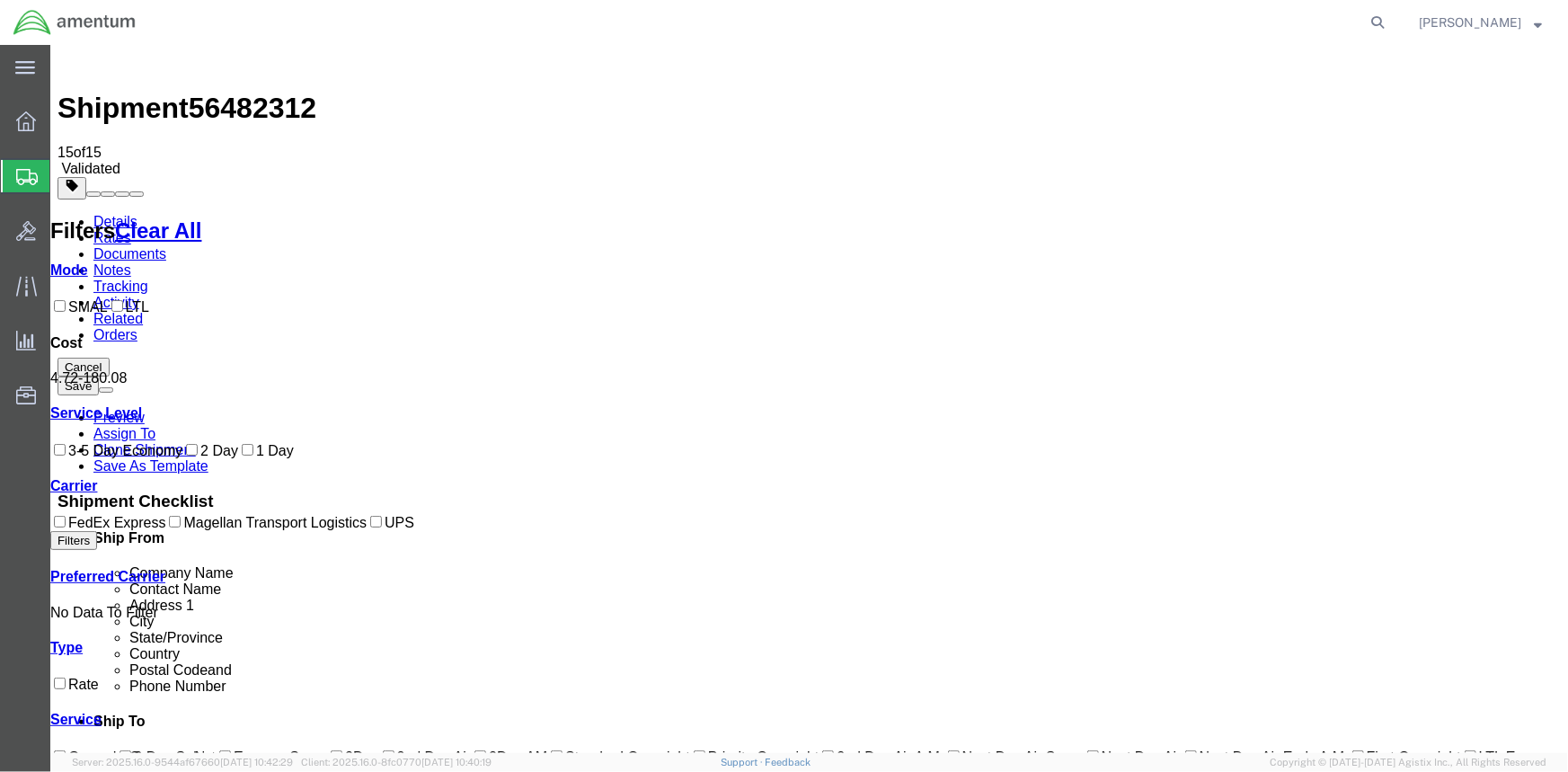
scroll to position [0, 0]
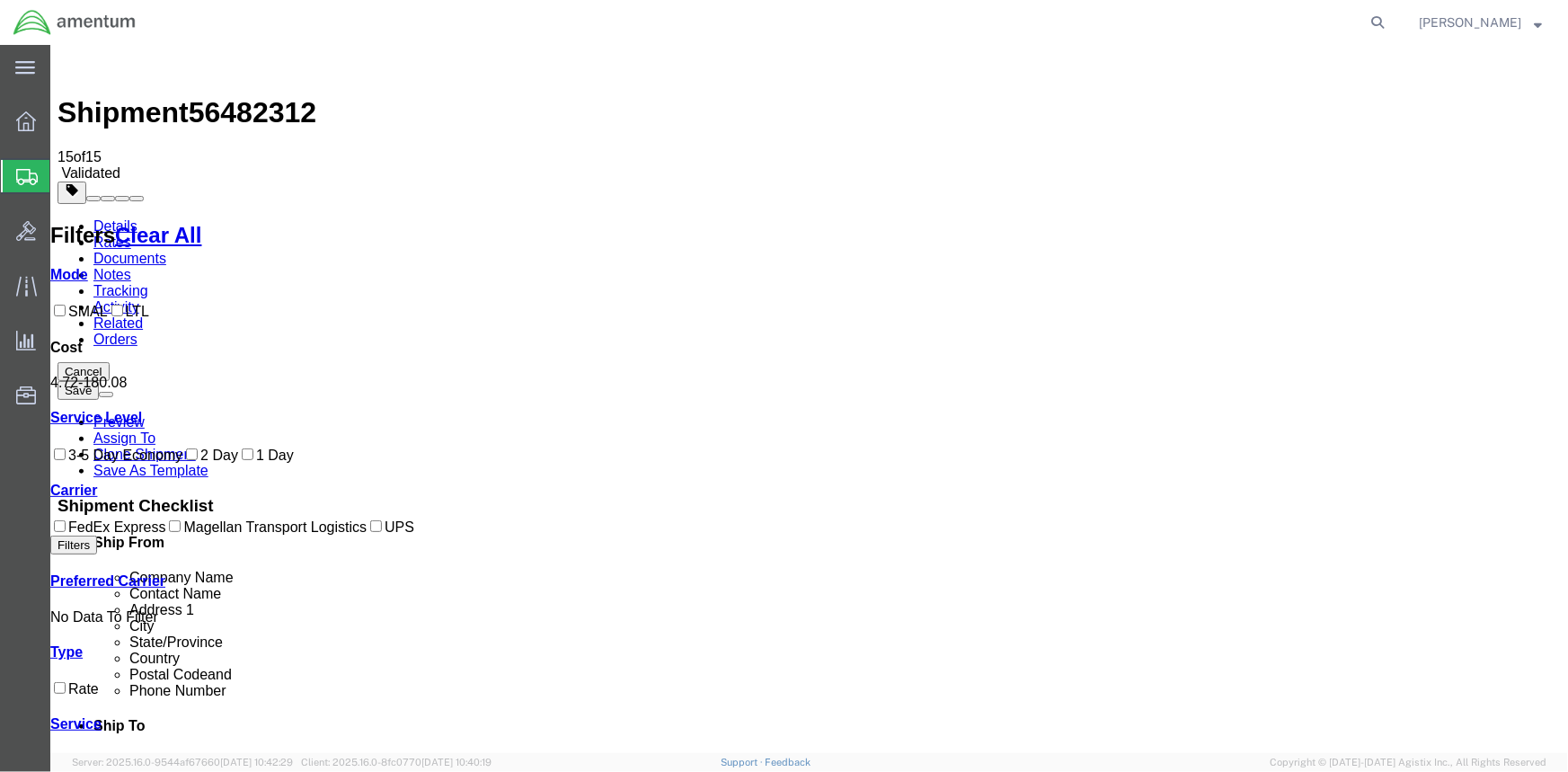
checkbox input "true"
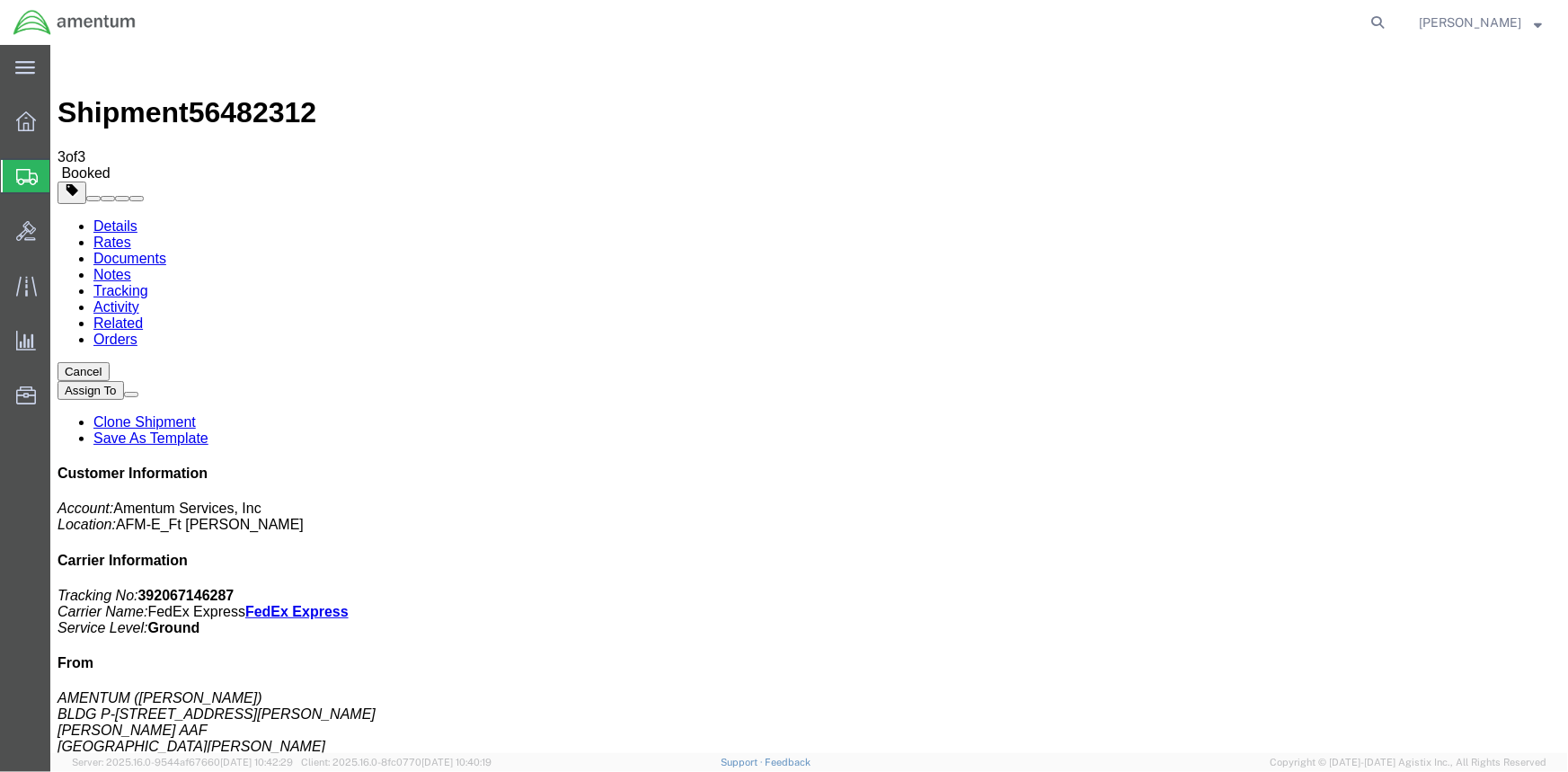
drag, startPoint x: 460, startPoint y: 438, endPoint x: 376, endPoint y: 49, distance: 398.0
